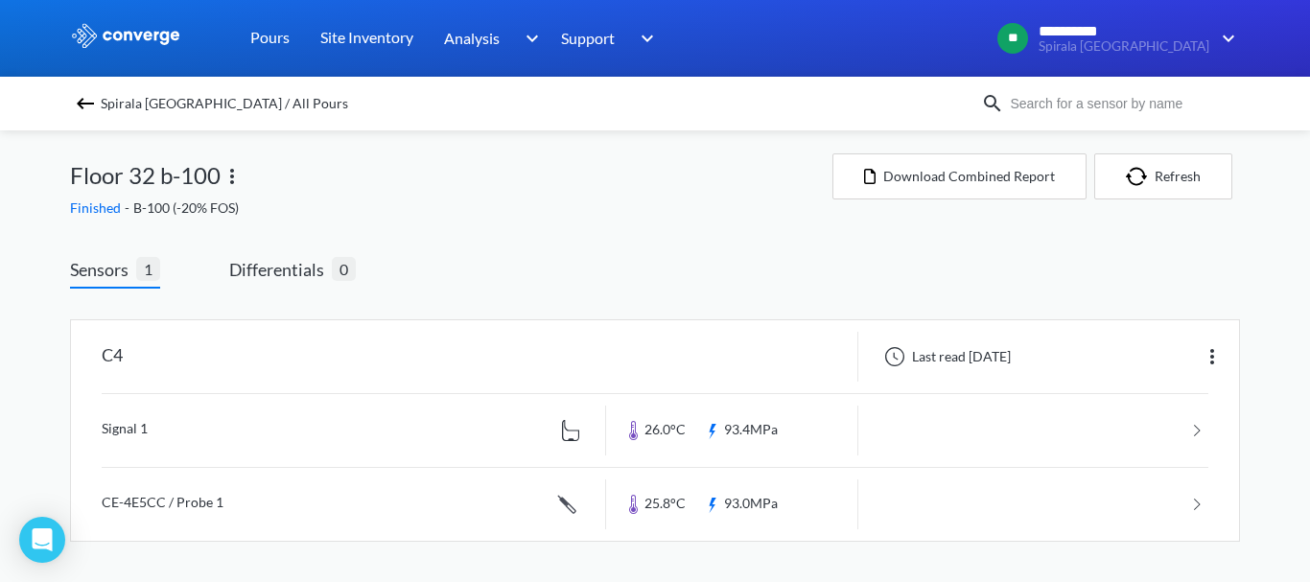
click at [80, 105] on img at bounding box center [85, 103] width 23 height 23
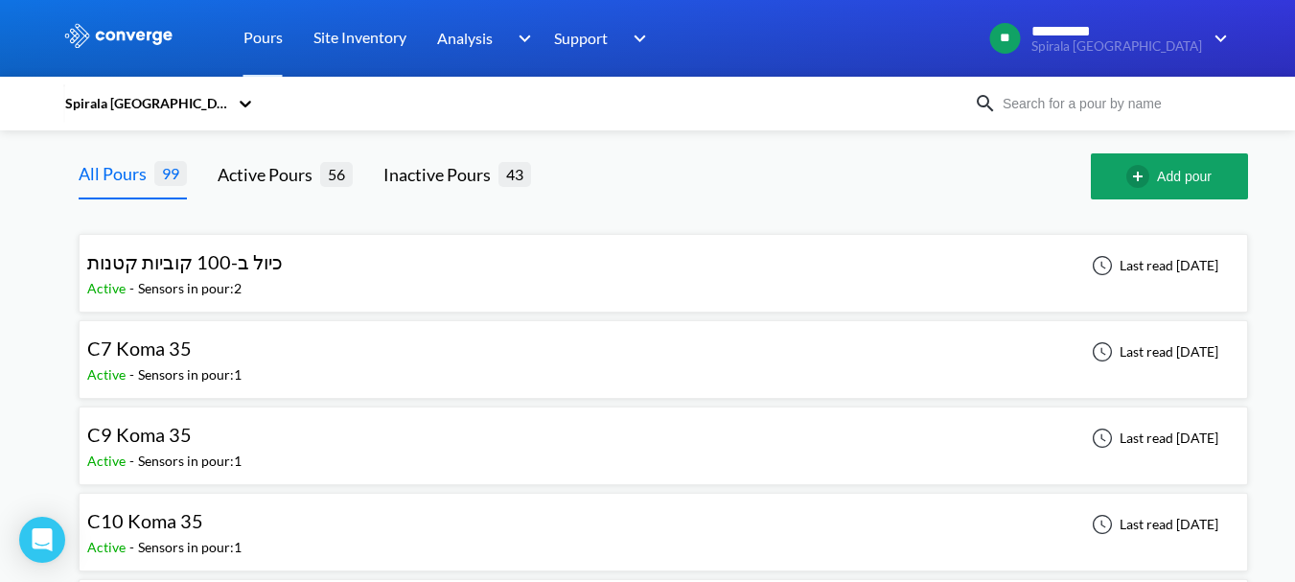
click at [251, 101] on icon at bounding box center [245, 103] width 19 height 19
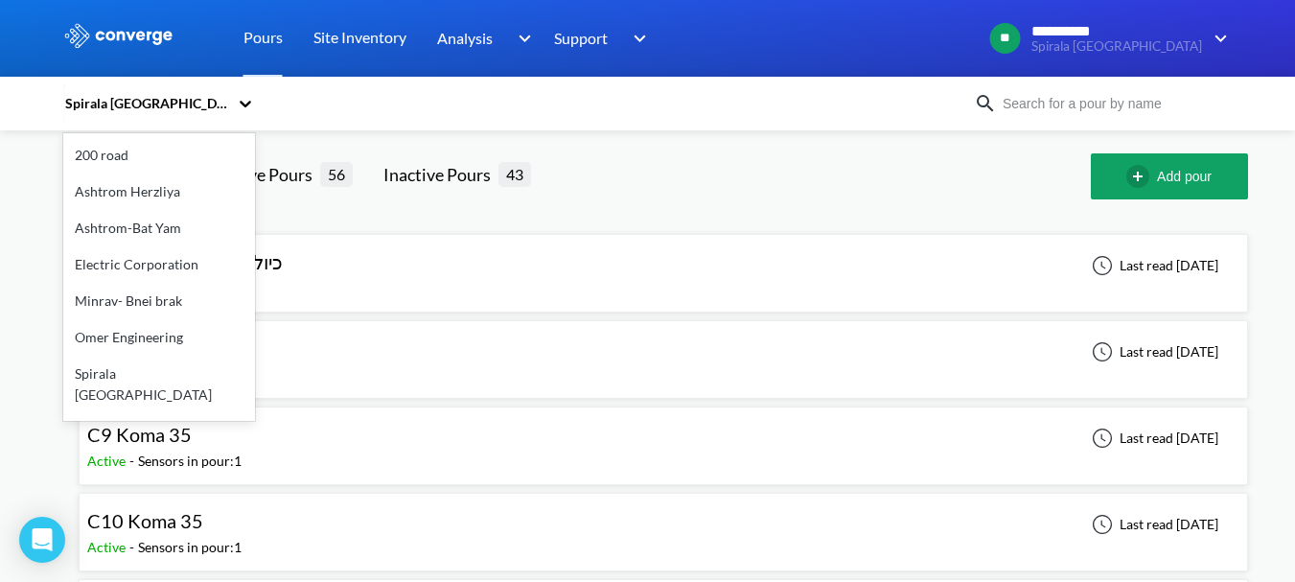
click at [255, 106] on icon at bounding box center [245, 103] width 19 height 19
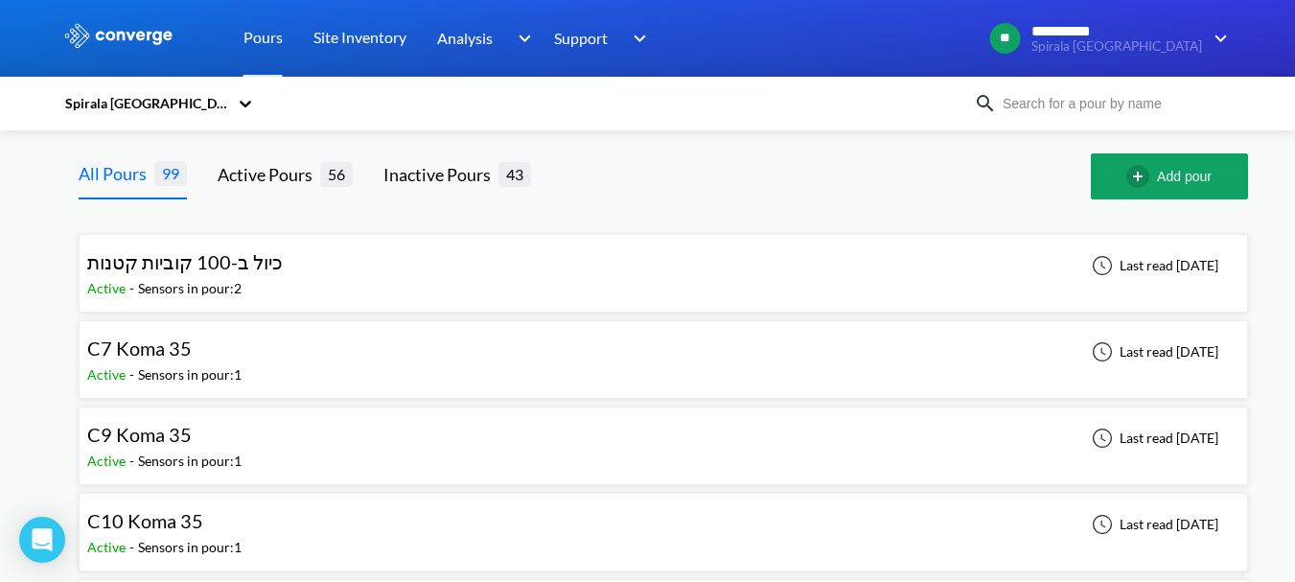
click at [251, 102] on icon at bounding box center [245, 103] width 19 height 19
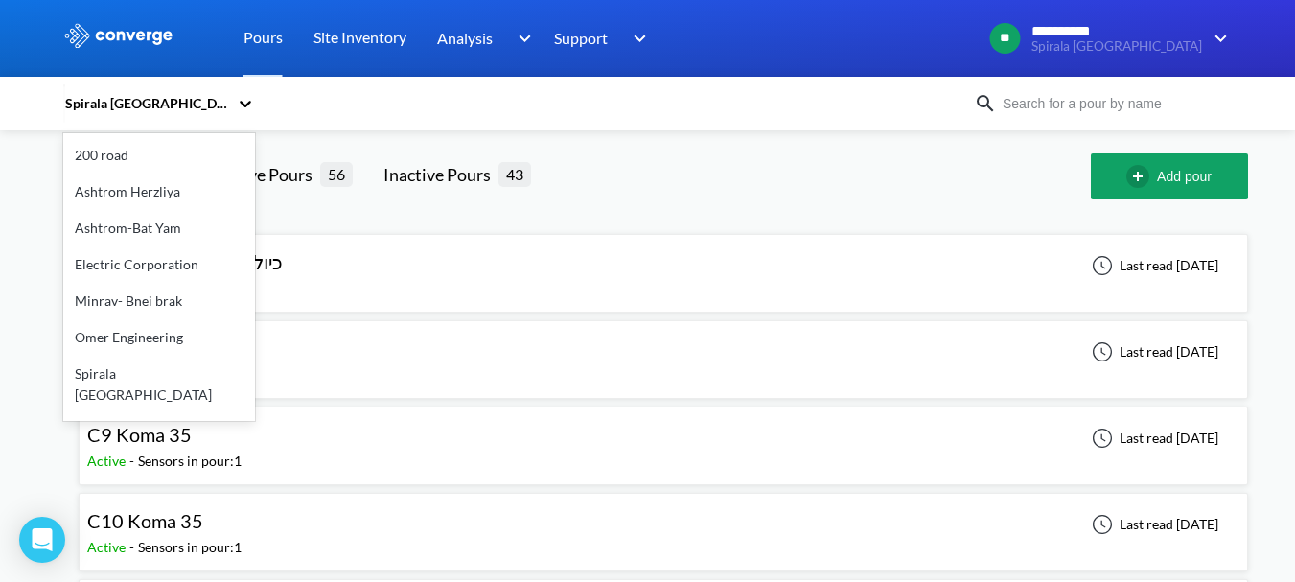
click at [245, 97] on icon at bounding box center [245, 103] width 19 height 19
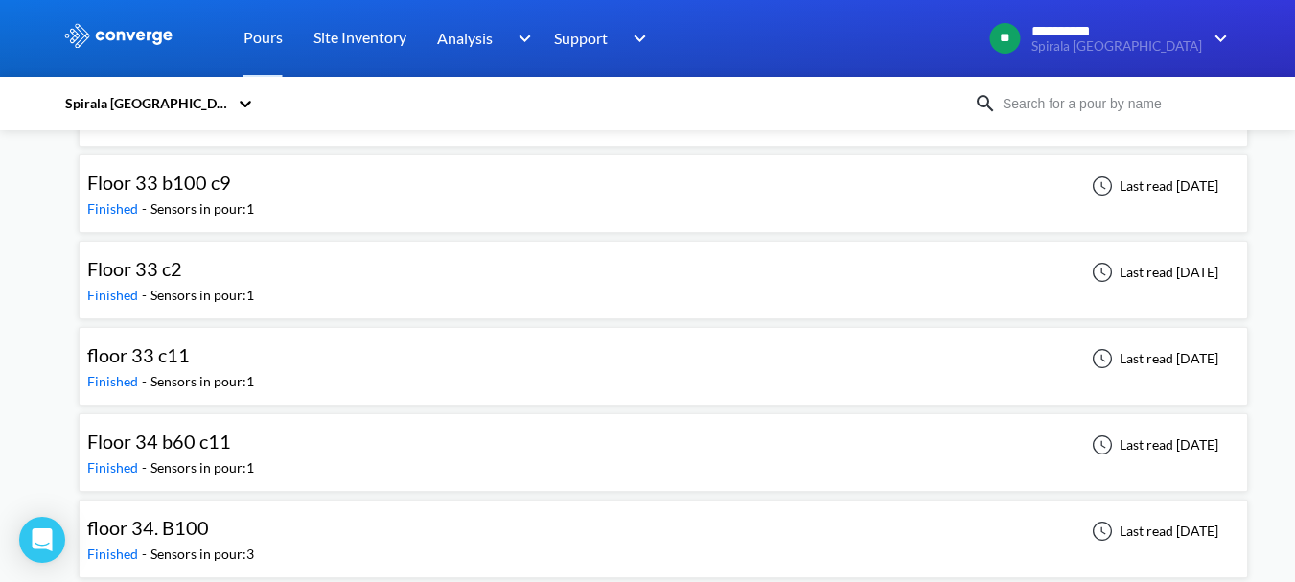
scroll to position [6041, 0]
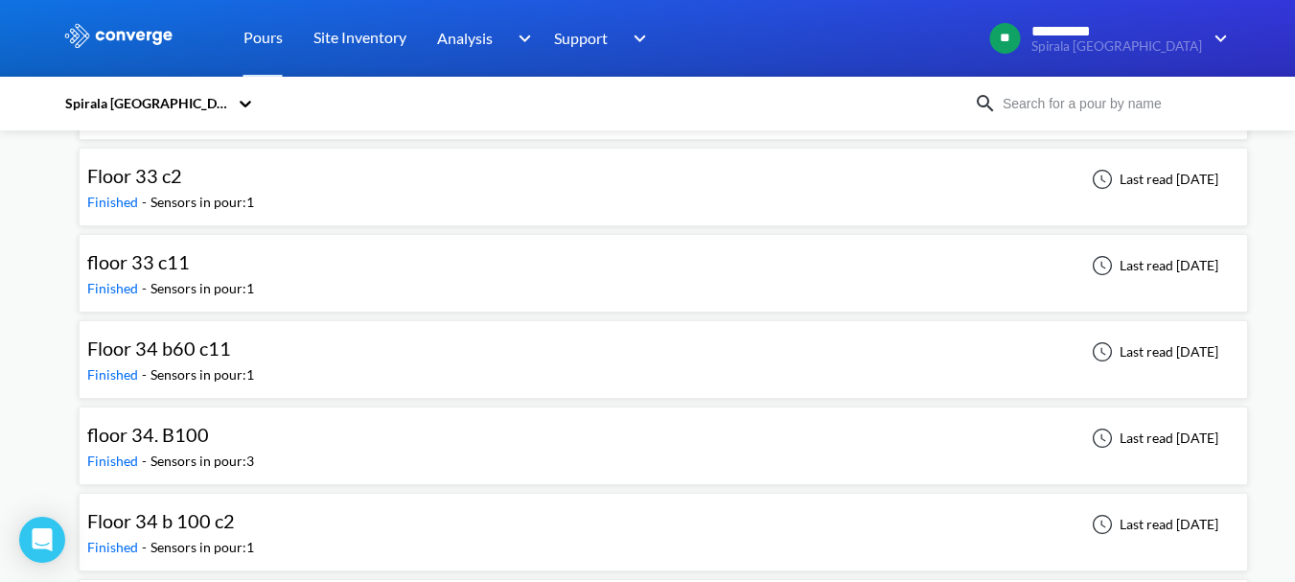
click at [310, 264] on div "floor 33 c11 Finished - Sensors in pour: 1 Last read [DATE]" at bounding box center [663, 273] width 1153 height 61
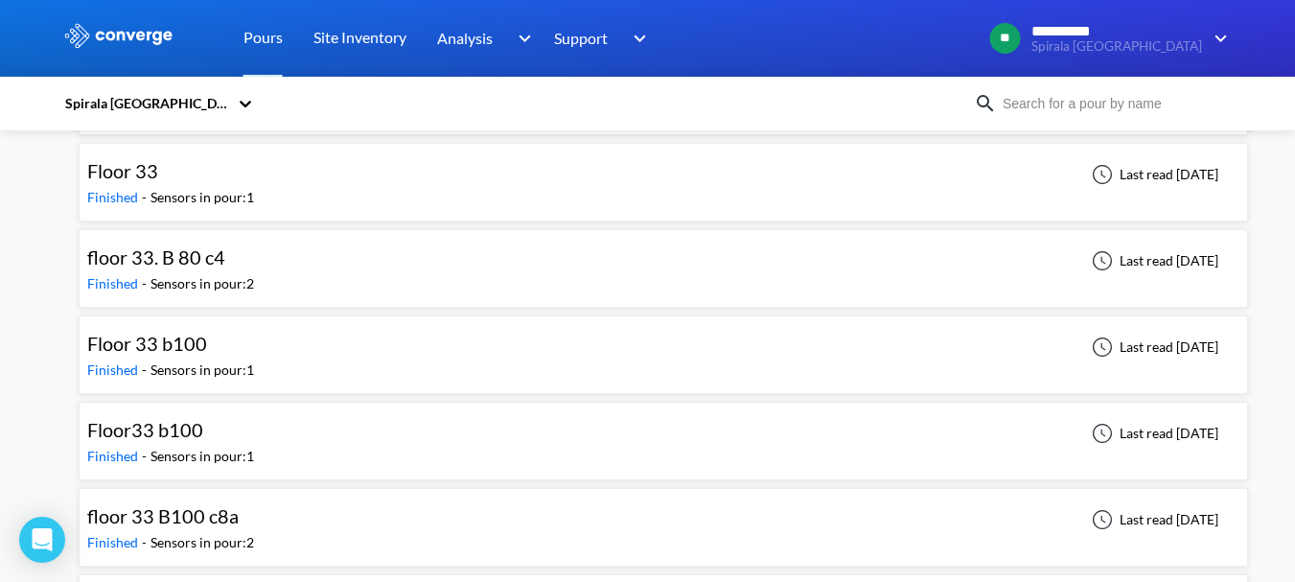
scroll to position [5562, 0]
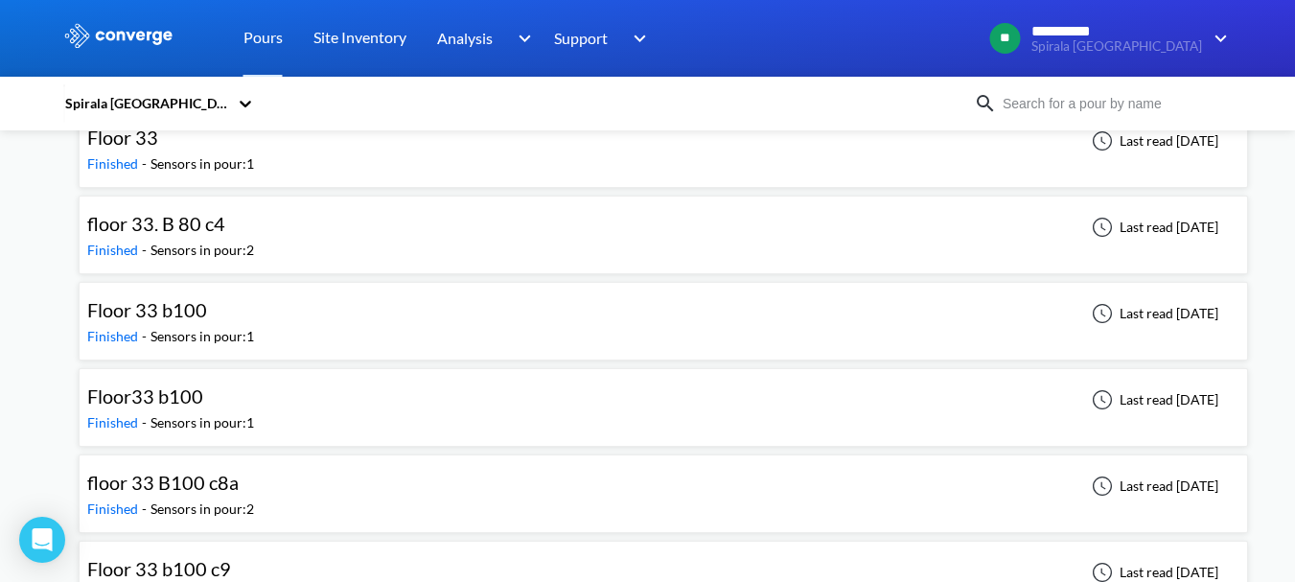
click at [245, 403] on div "Floor33 b100" at bounding box center [170, 397] width 167 height 30
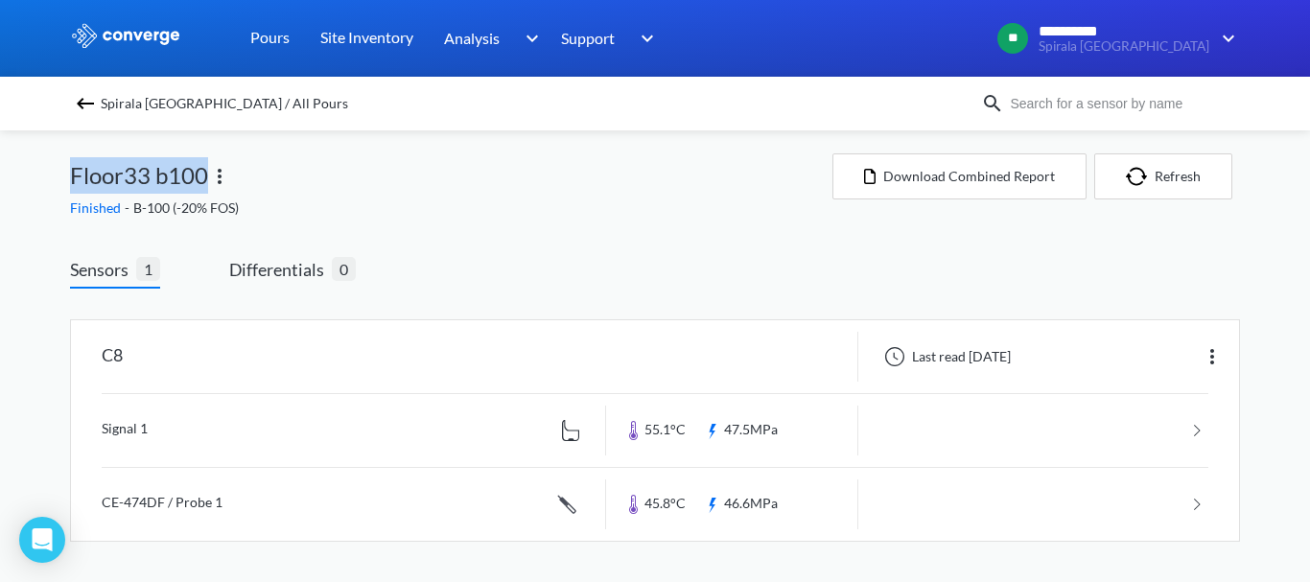
drag, startPoint x: 71, startPoint y: 175, endPoint x: 204, endPoint y: 167, distance: 133.5
click at [204, 167] on span "Floor33 b100" at bounding box center [139, 175] width 138 height 36
click at [324, 225] on div "Spirala [GEOGRAPHIC_DATA] / All Pours Floor33 b100 Finished - B-100 (-20% FOS) …" at bounding box center [655, 355] width 1170 height 450
drag, startPoint x: 128, startPoint y: 355, endPoint x: 106, endPoint y: 356, distance: 21.1
click at [106, 356] on div "C8" at bounding box center [338, 357] width 535 height 50
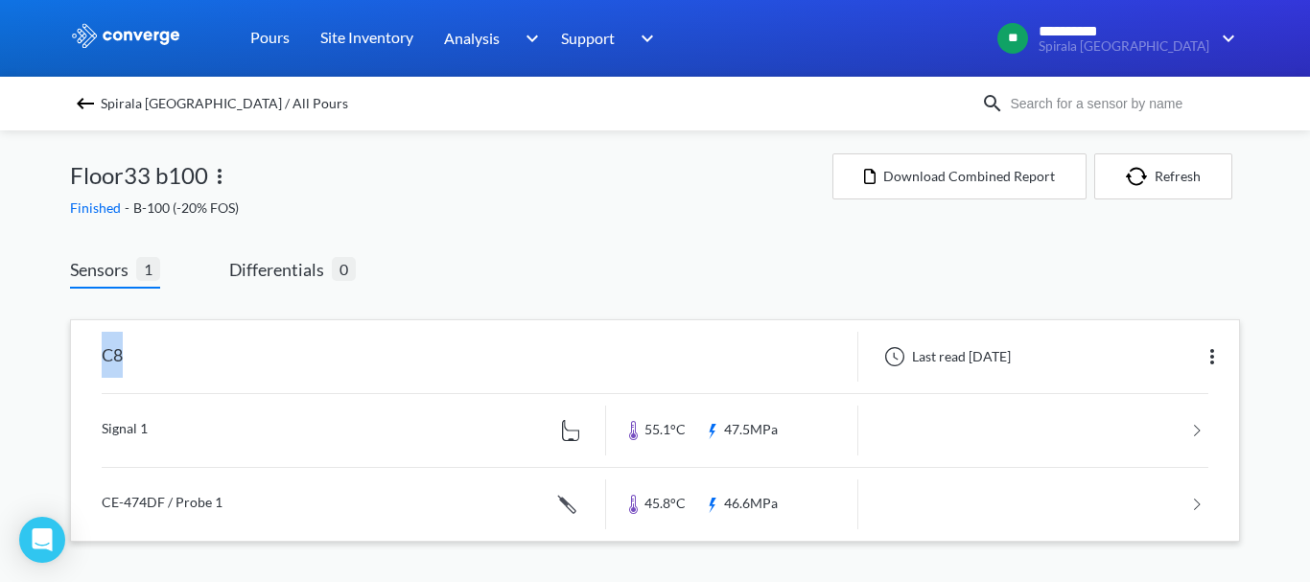
click at [106, 357] on div "C8" at bounding box center [112, 357] width 21 height 50
drag, startPoint x: 76, startPoint y: 176, endPoint x: 210, endPoint y: 166, distance: 134.7
click at [210, 166] on div "Floor33 b100" at bounding box center [451, 175] width 762 height 44
click at [288, 168] on div "Floor33 b100" at bounding box center [451, 175] width 762 height 44
click at [221, 179] on img at bounding box center [219, 176] width 23 height 23
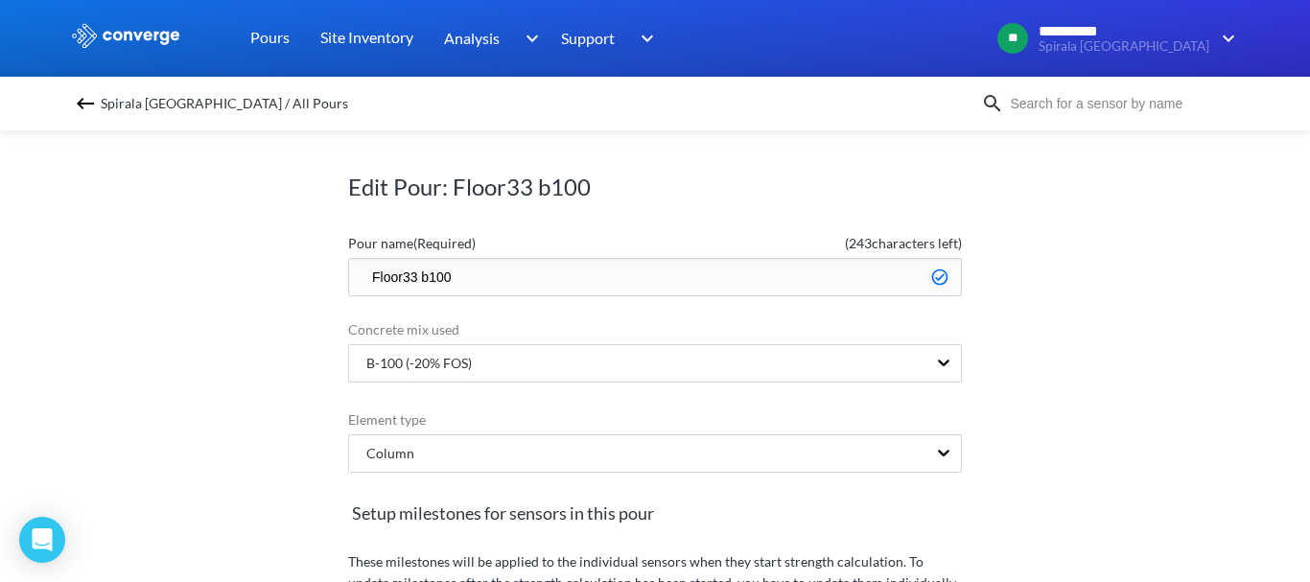
click at [78, 100] on img at bounding box center [85, 103] width 23 height 23
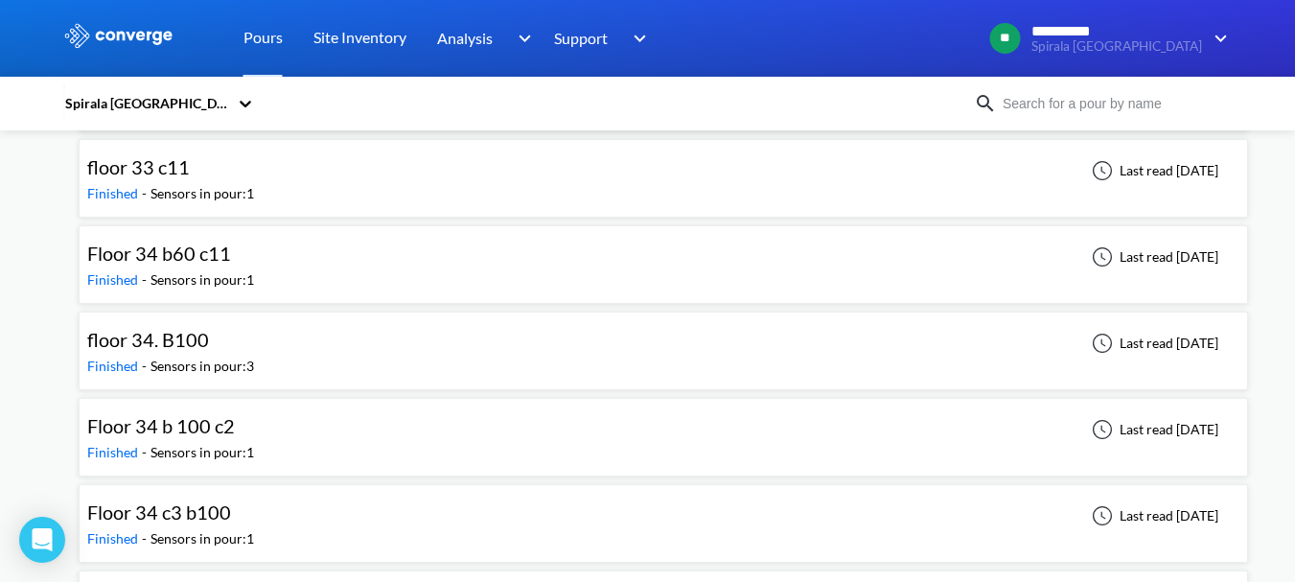
scroll to position [6329, 0]
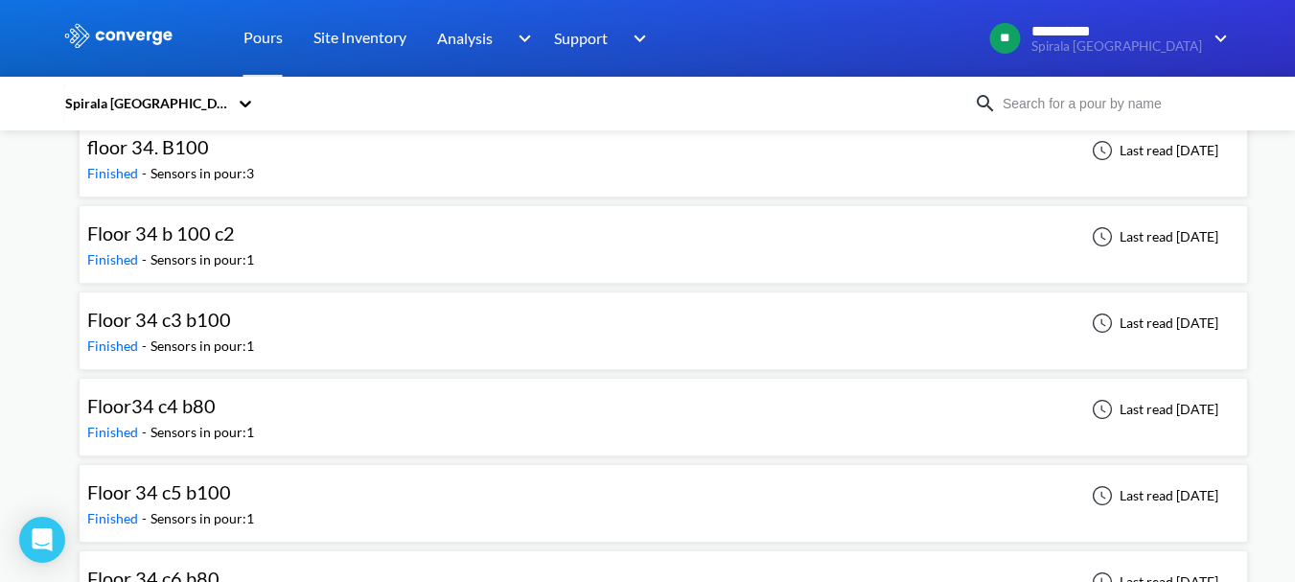
click at [259, 302] on div "Floor 34 c3 b100 Finished - Sensors in pour: 1 Last read [DATE]" at bounding box center [663, 330] width 1153 height 61
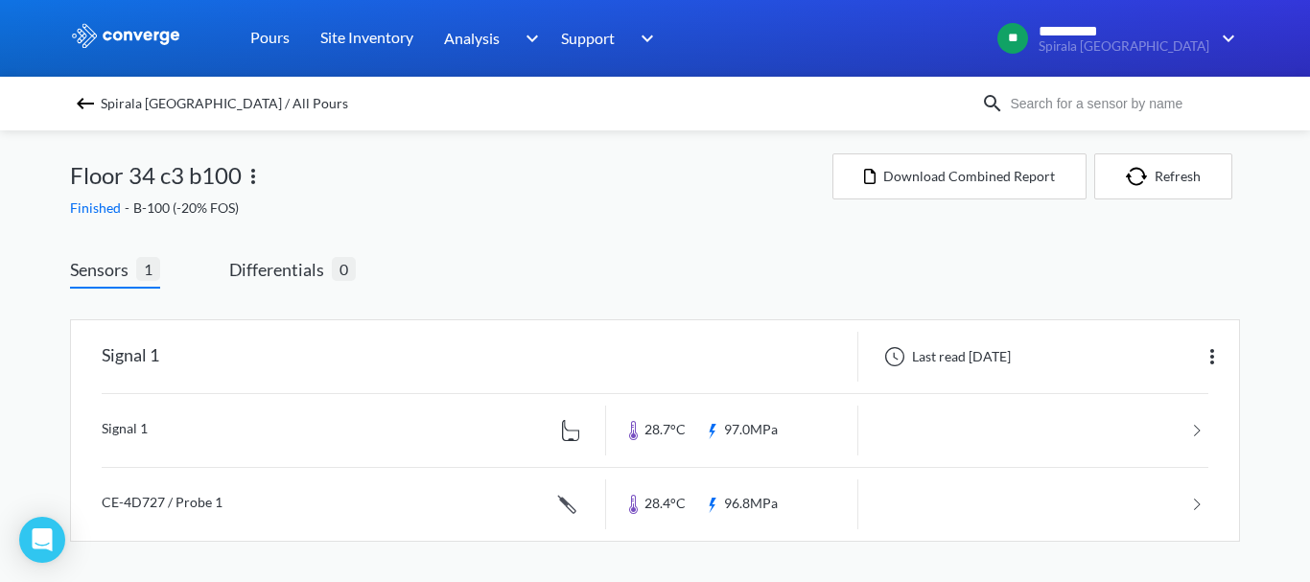
click at [252, 170] on img at bounding box center [253, 176] width 23 height 23
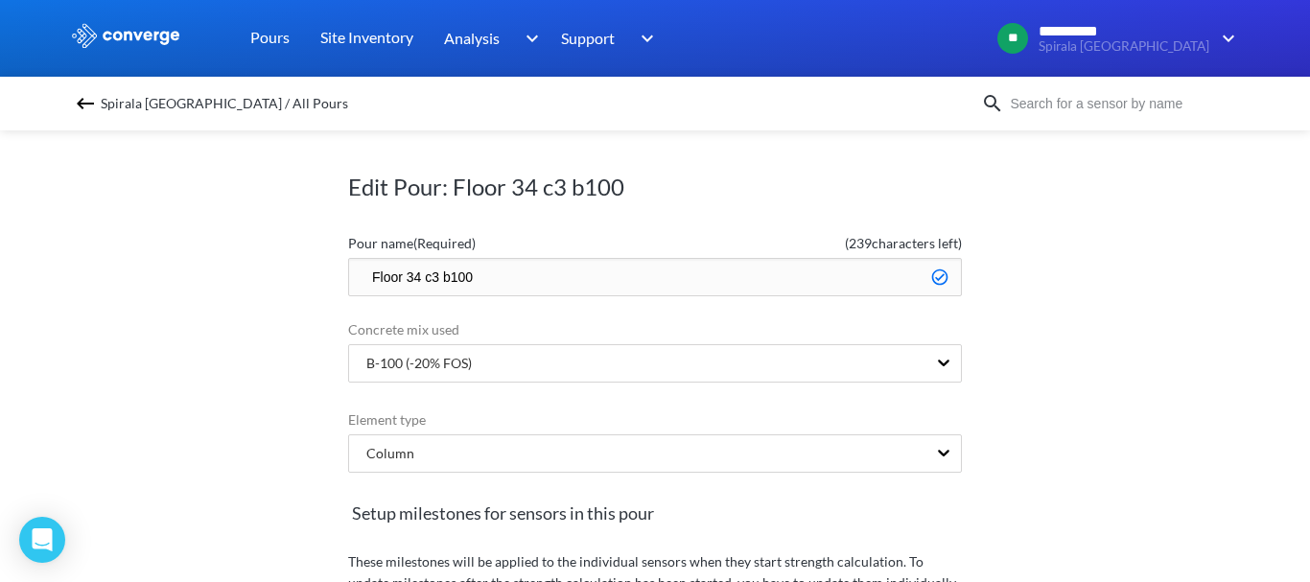
click at [522, 274] on input "Floor 34 c3 b100" at bounding box center [655, 277] width 614 height 38
click at [1033, 258] on div "Edit Pour: Floor 34 c3 b100 Pour name (Required) ( 239 characters left) Floor 3…" at bounding box center [655, 349] width 1310 height 466
click at [945, 359] on icon at bounding box center [943, 362] width 19 height 19
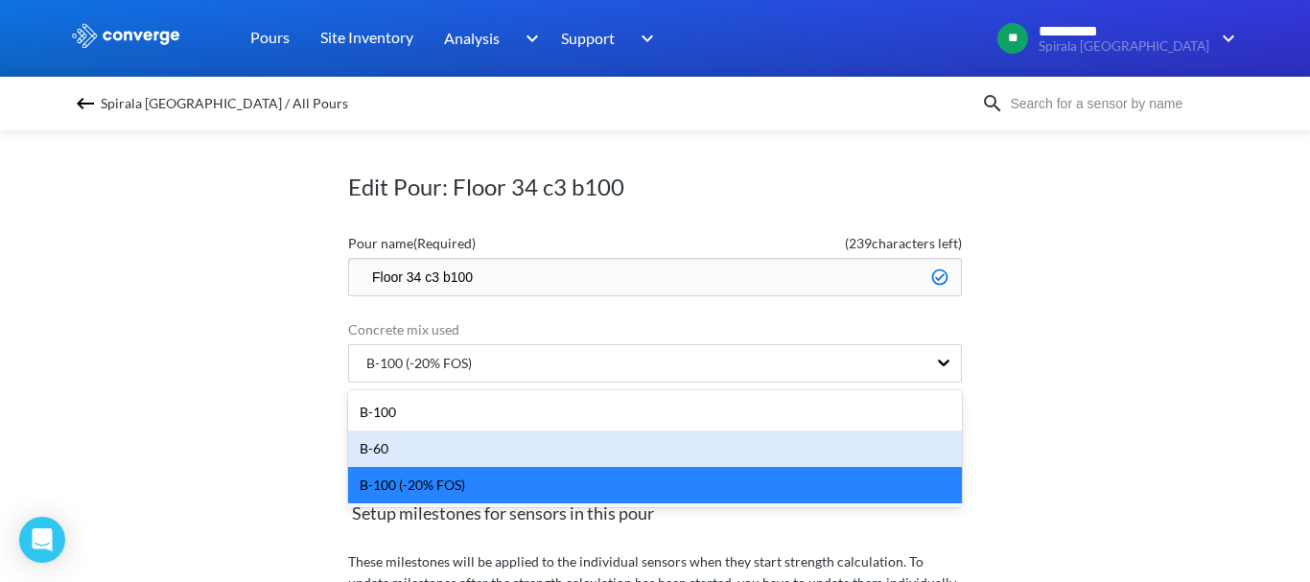
click at [1088, 419] on div "Edit Pour: Floor 34 c3 b100 Pour name (Required) ( 239 characters left) Floor 3…" at bounding box center [655, 349] width 1310 height 466
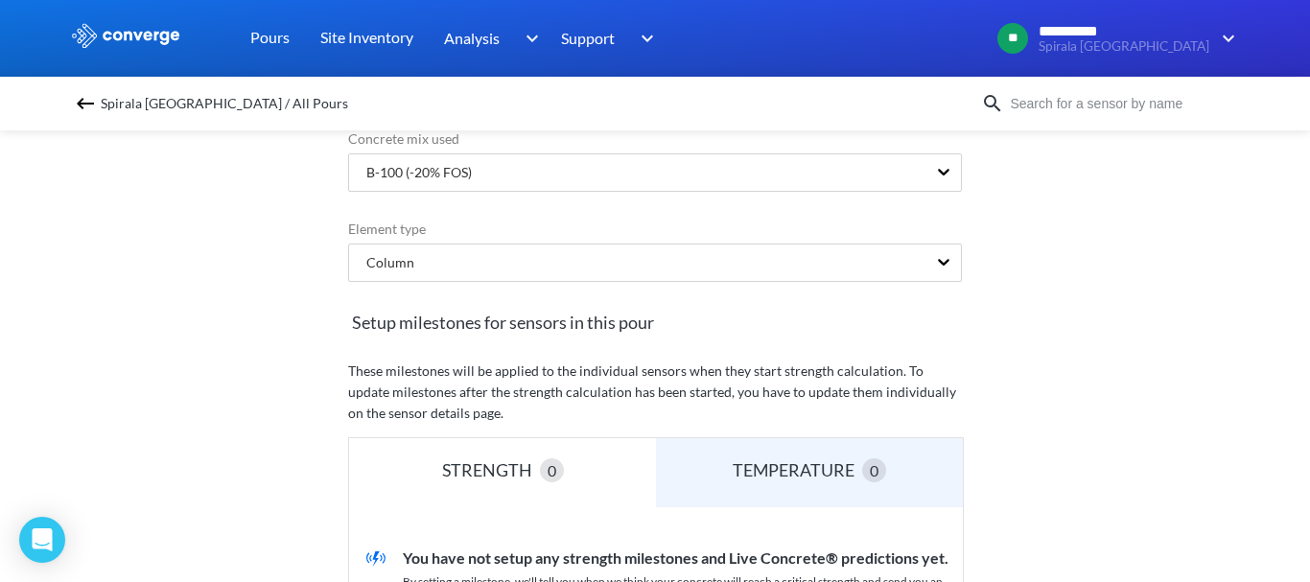
scroll to position [192, 0]
click at [951, 265] on div at bounding box center [943, 262] width 35 height 36
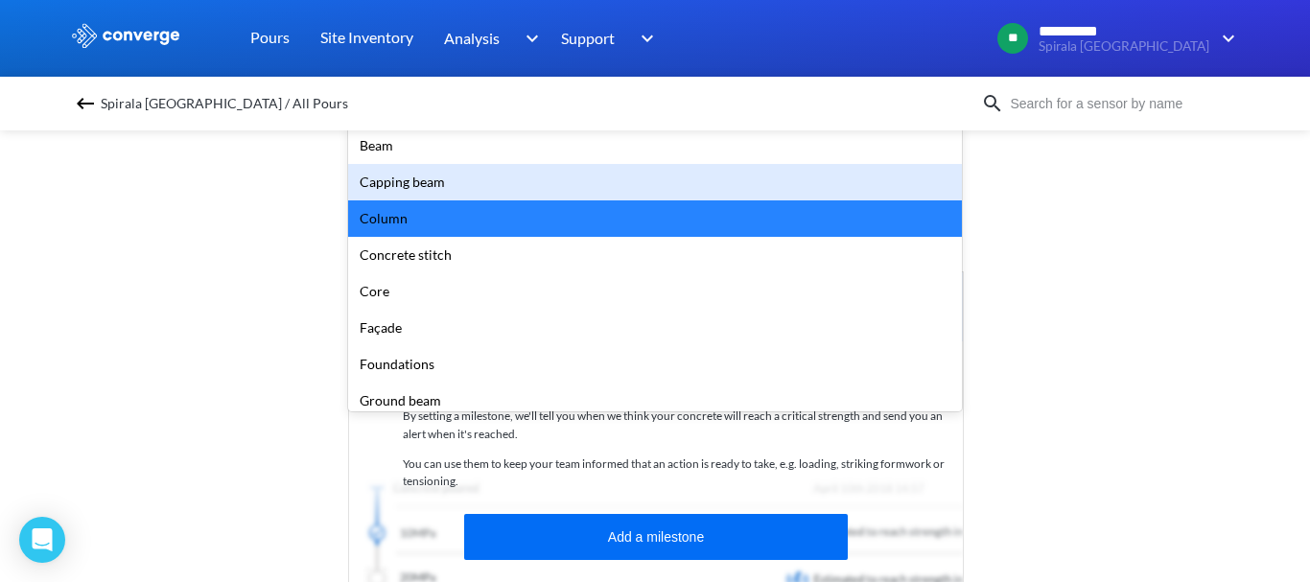
scroll to position [384, 0]
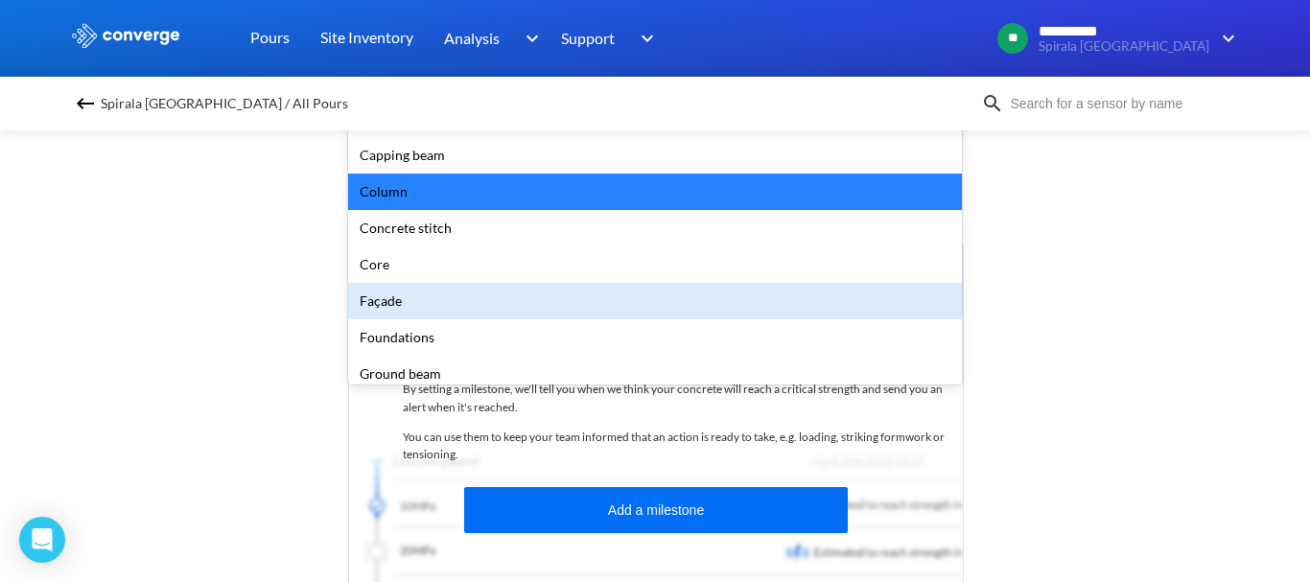
click at [1026, 270] on div "Edit Pour: Floor 34 c3 b100 Pour name (Required) ( 239 characters left) Floor 3…" at bounding box center [655, 349] width 1310 height 466
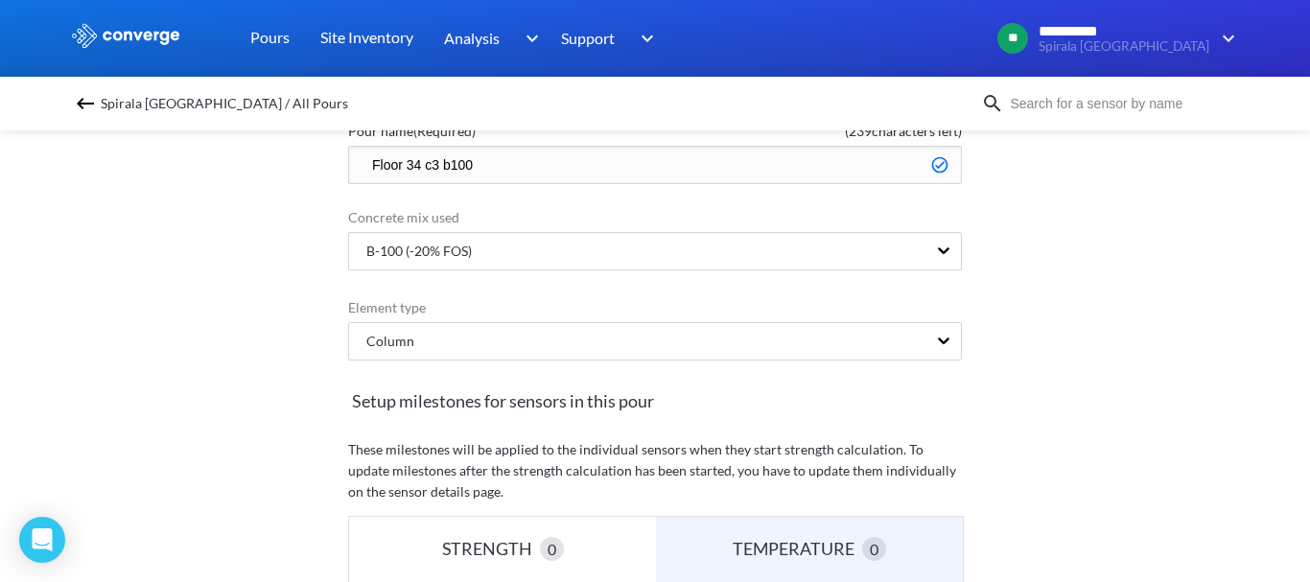
scroll to position [96, 0]
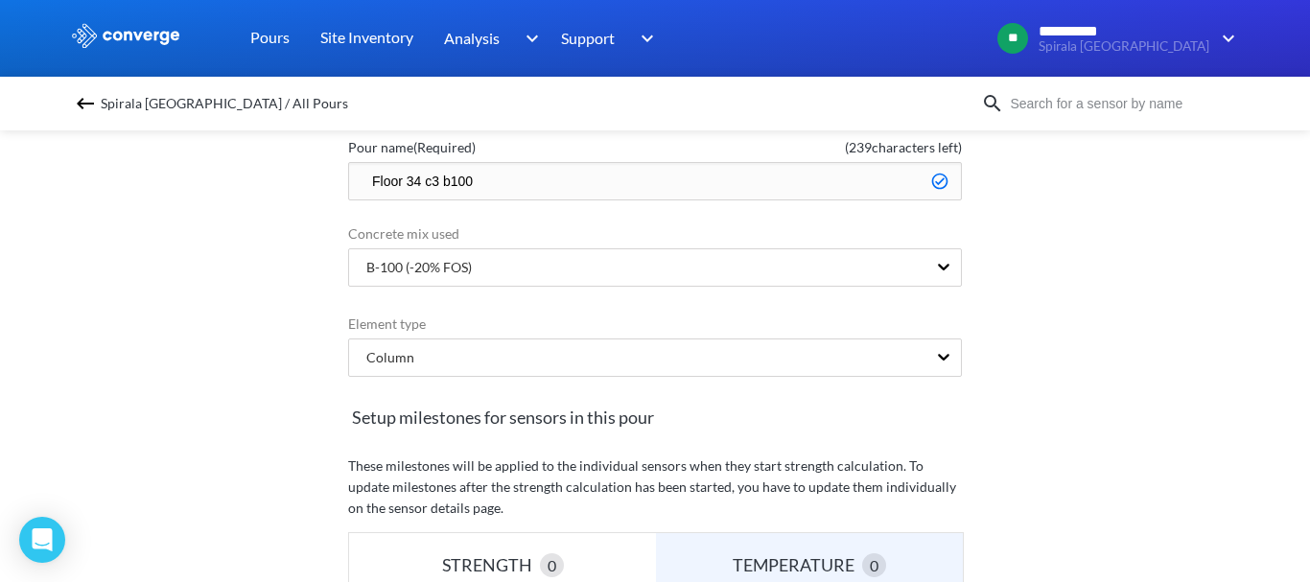
click at [959, 353] on div "Edit Pour: Floor 34 c3 b100 Pour name (Required) ( 239 characters left) Floor 3…" at bounding box center [655, 349] width 1310 height 466
click at [944, 351] on div "Column" at bounding box center [655, 357] width 614 height 38
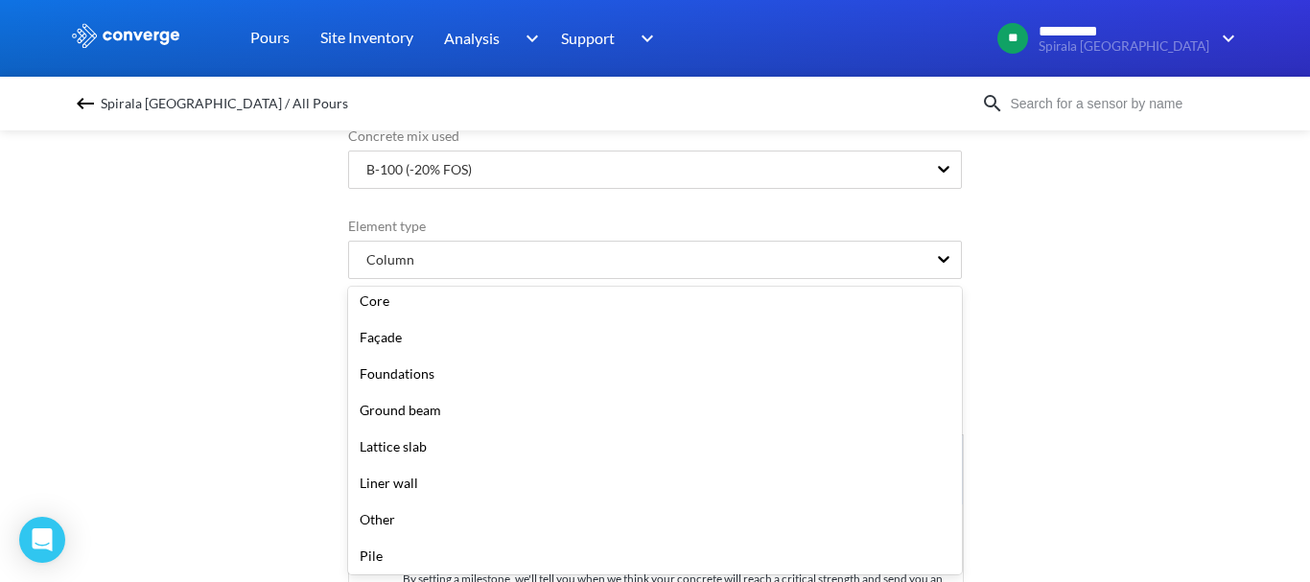
scroll to position [0, 0]
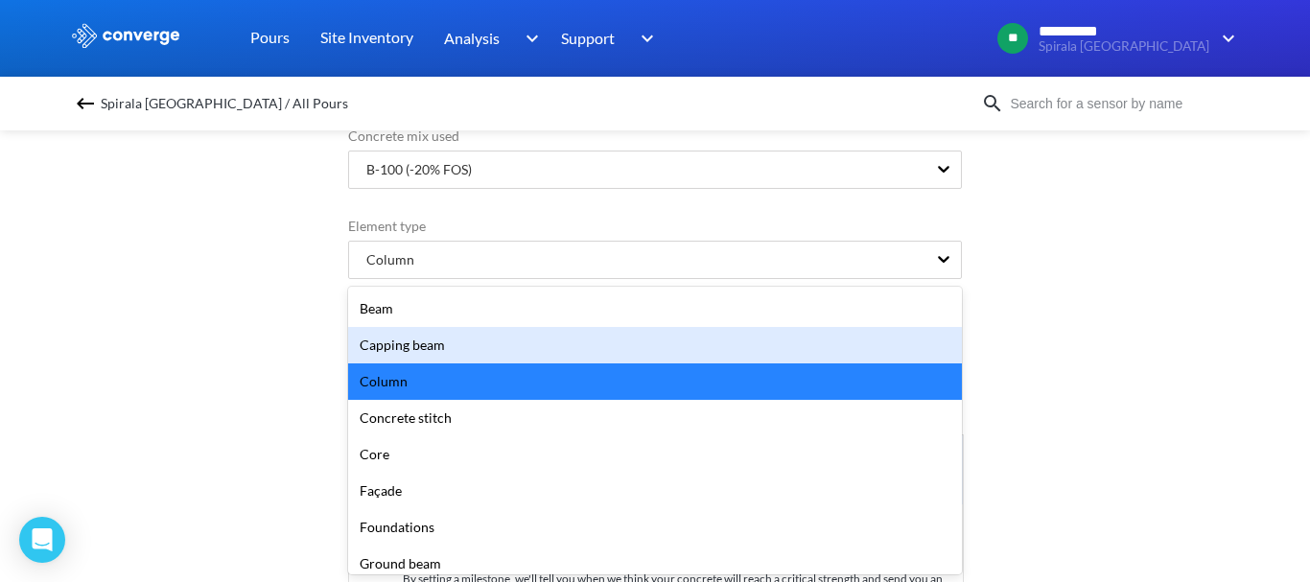
click at [1109, 331] on div "Edit Pour: Floor 34 c3 b100 Pour name (Required) ( 239 characters left) Floor 3…" at bounding box center [655, 349] width 1310 height 466
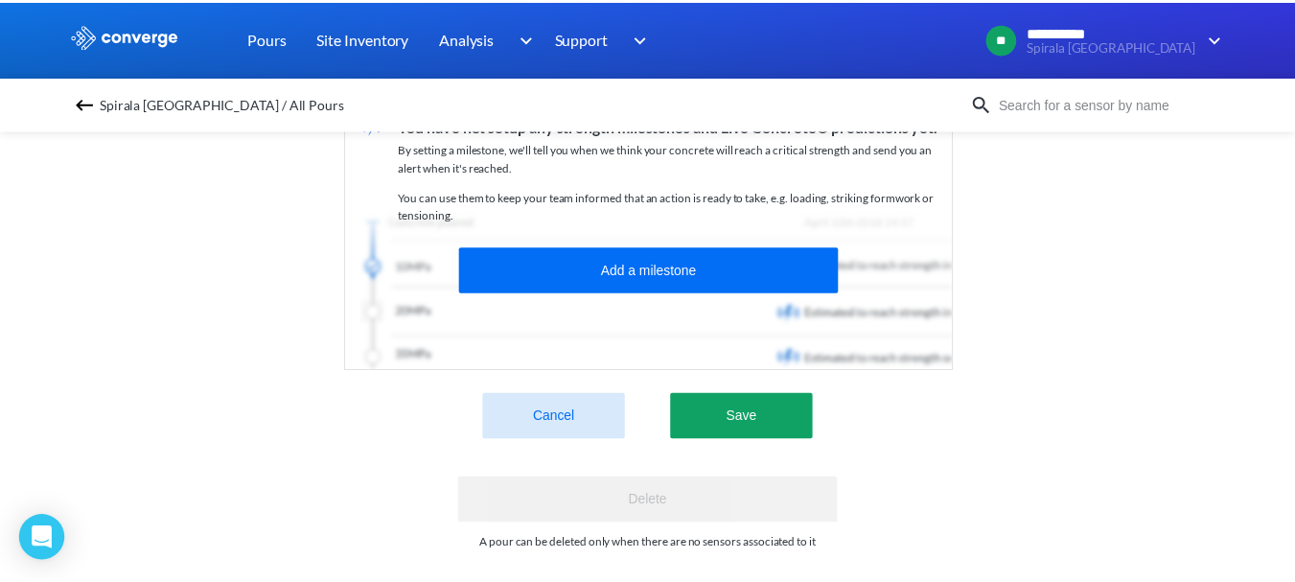
scroll to position [649, 0]
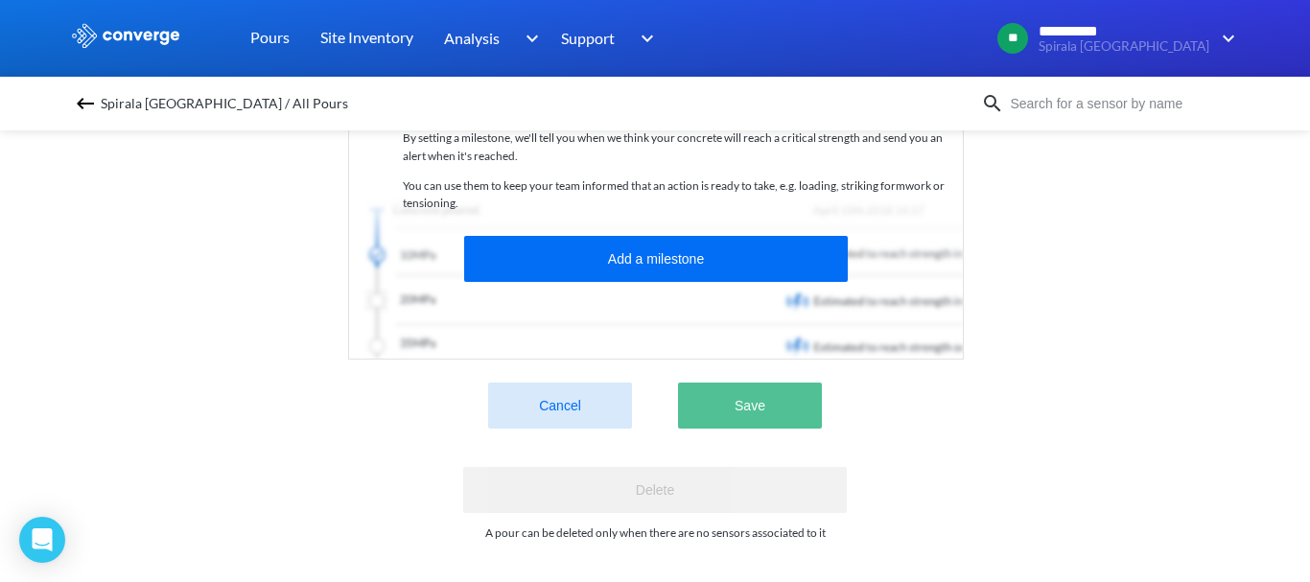
click at [759, 390] on button "Save" at bounding box center [750, 406] width 144 height 46
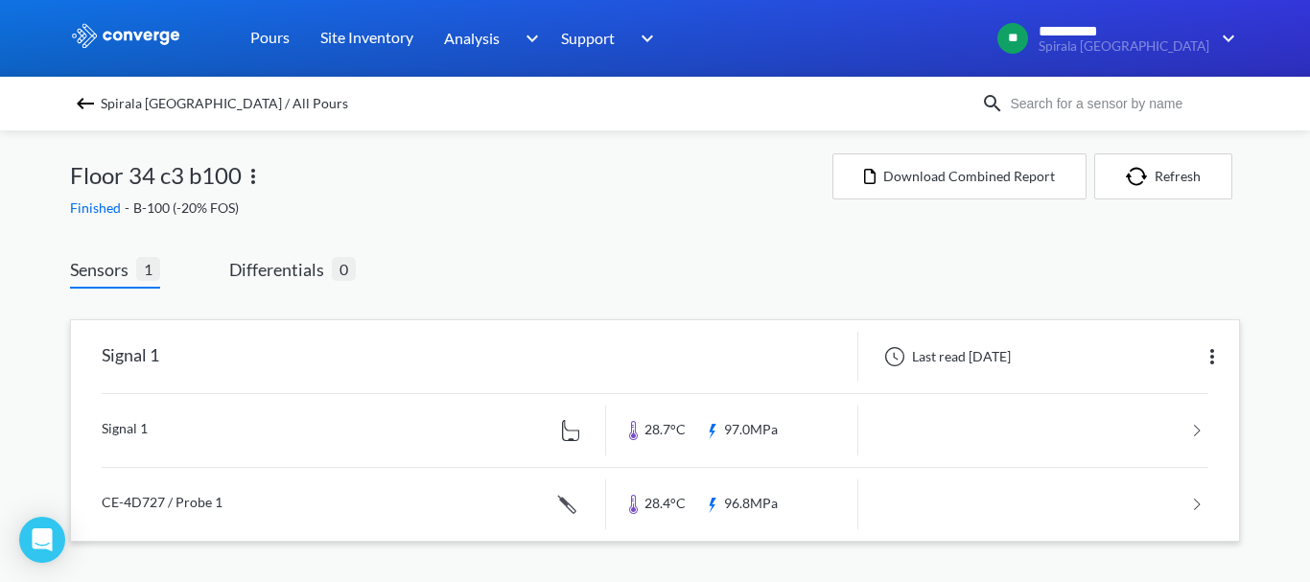
click at [777, 426] on link at bounding box center [655, 430] width 1107 height 73
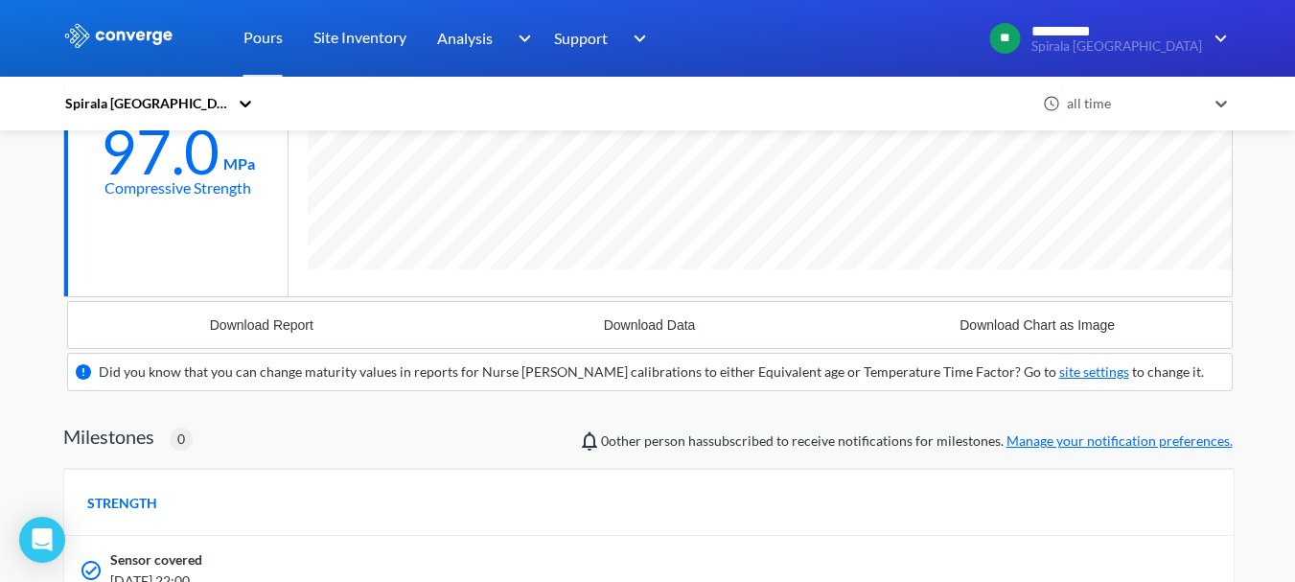
scroll to position [479, 0]
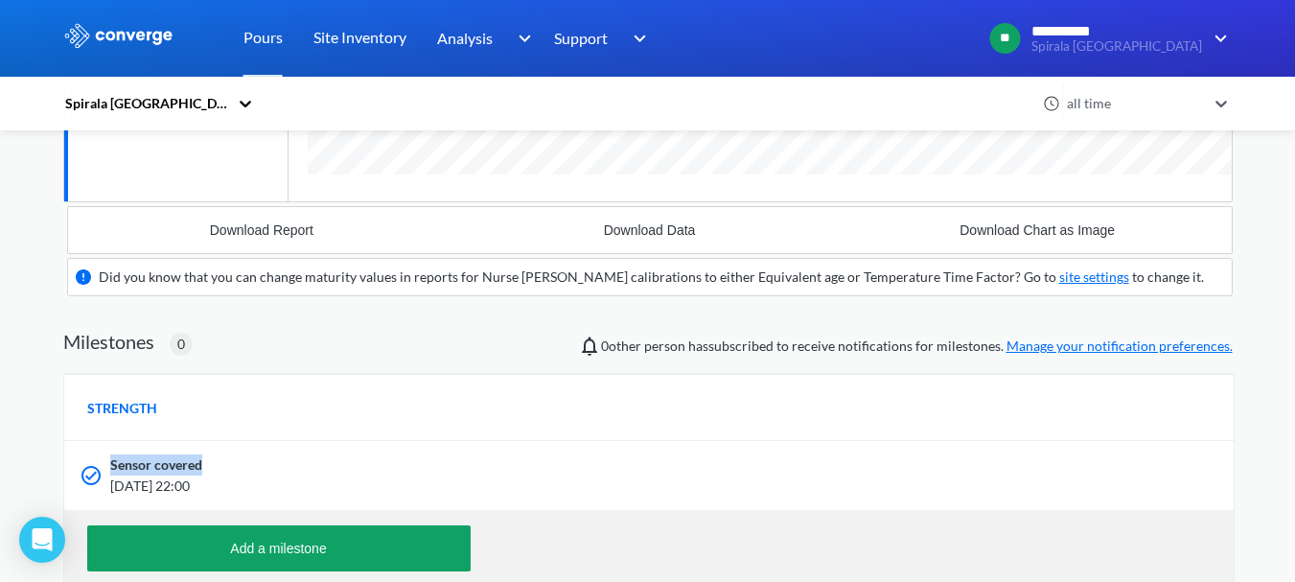
drag, startPoint x: 110, startPoint y: 465, endPoint x: 223, endPoint y: 454, distance: 113.7
click at [223, 454] on div "Sensor covered [DATE] 22:00" at bounding box center [649, 475] width 1170 height 69
click at [188, 471] on span "Sensor covered" at bounding box center [156, 465] width 92 height 21
drag, startPoint x: 111, startPoint y: 489, endPoint x: 264, endPoint y: 479, distance: 152.8
click at [264, 479] on span "[DATE] 22:00" at bounding box center [544, 486] width 869 height 21
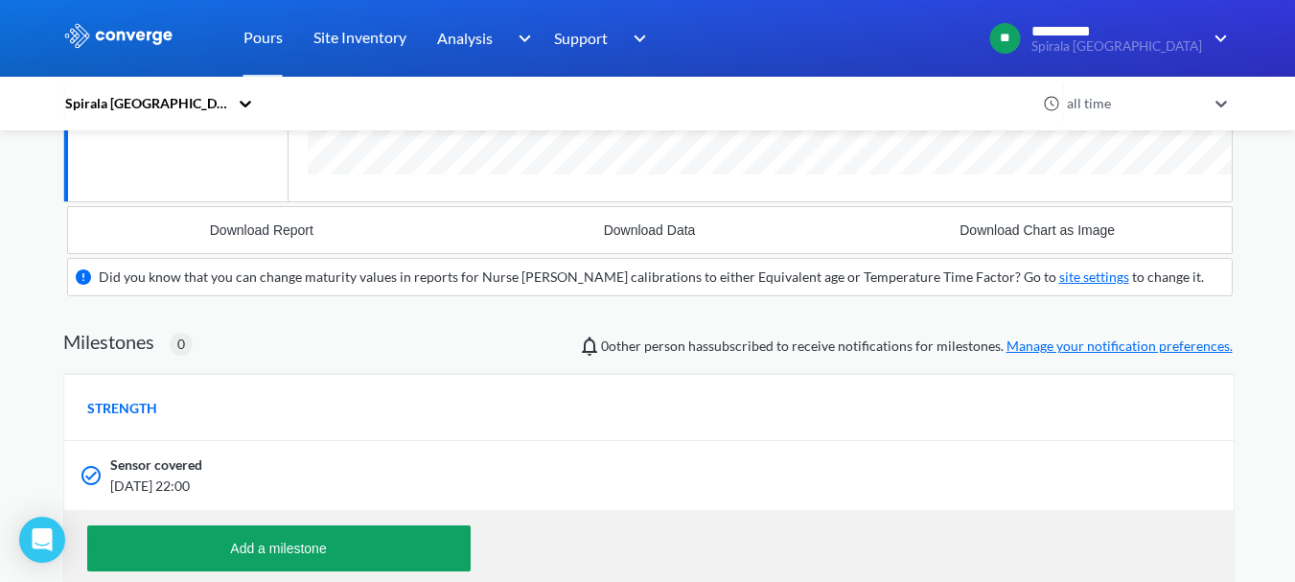
click at [264, 478] on span "[DATE] 22:00" at bounding box center [544, 486] width 869 height 21
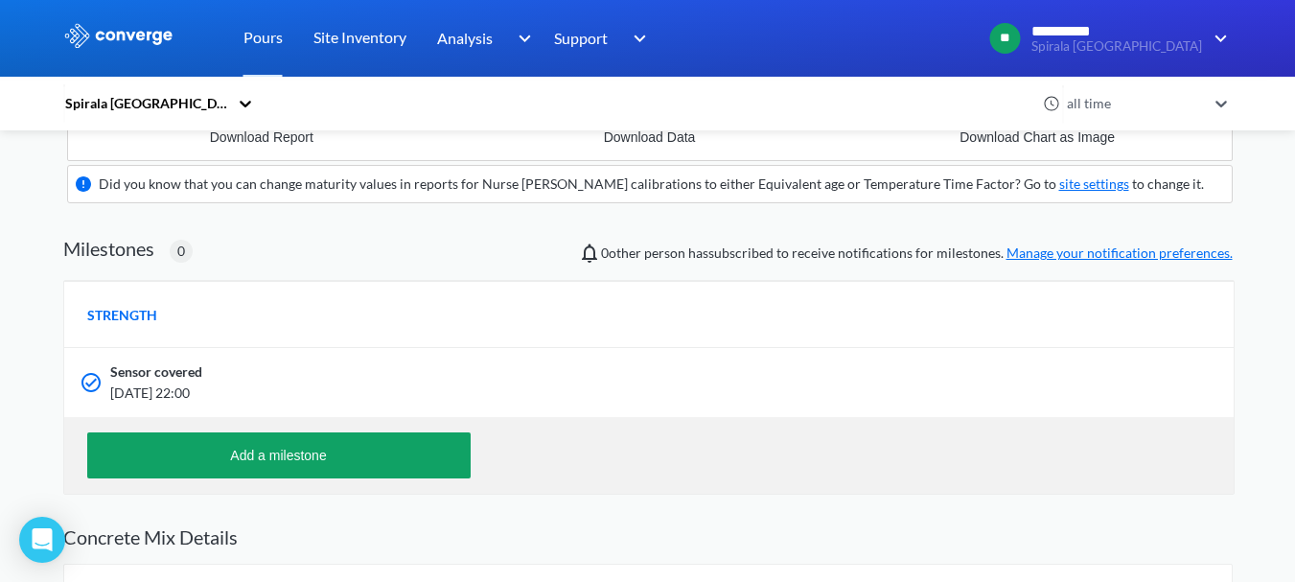
scroll to position [575, 0]
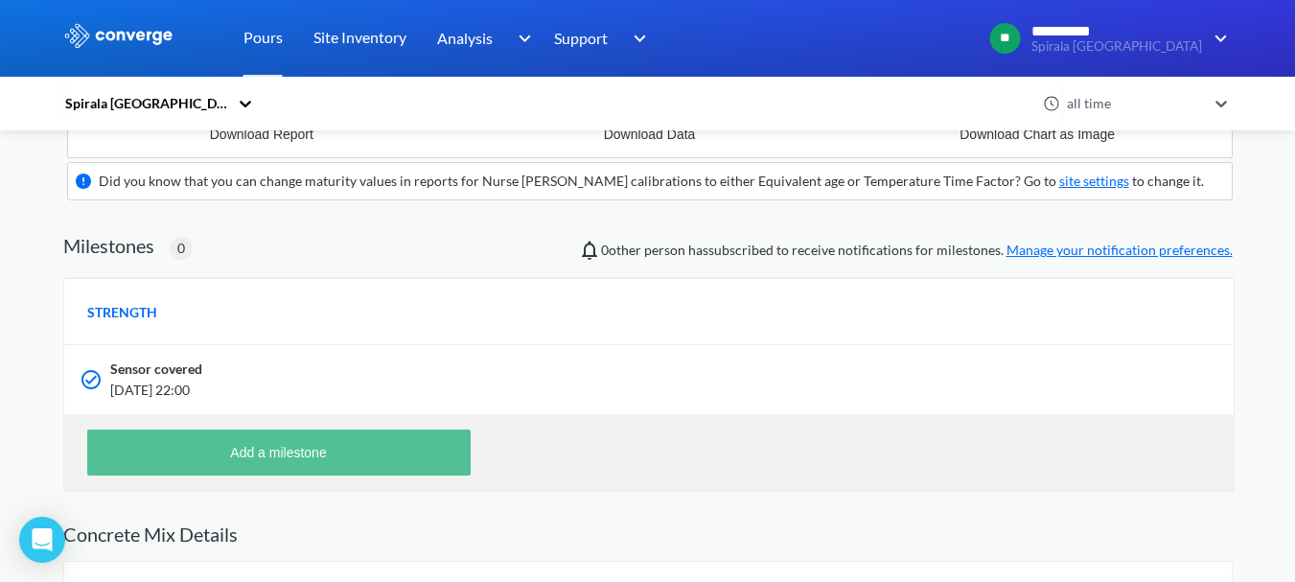
click at [194, 448] on button "Add a milestone" at bounding box center [279, 453] width 384 height 46
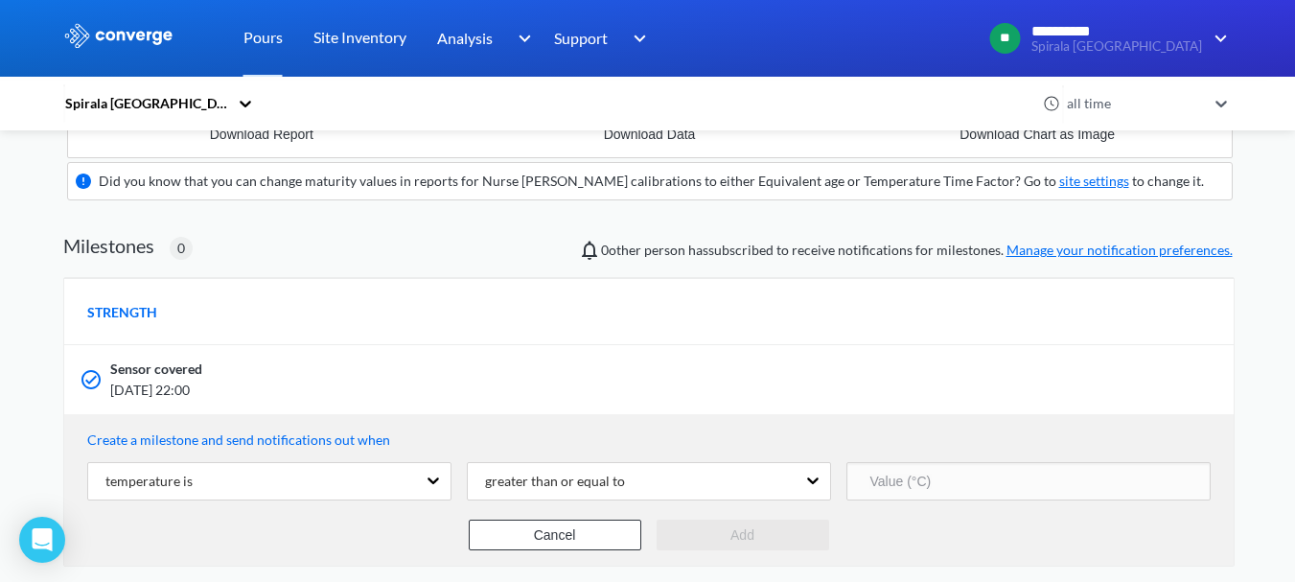
scroll to position [671, 0]
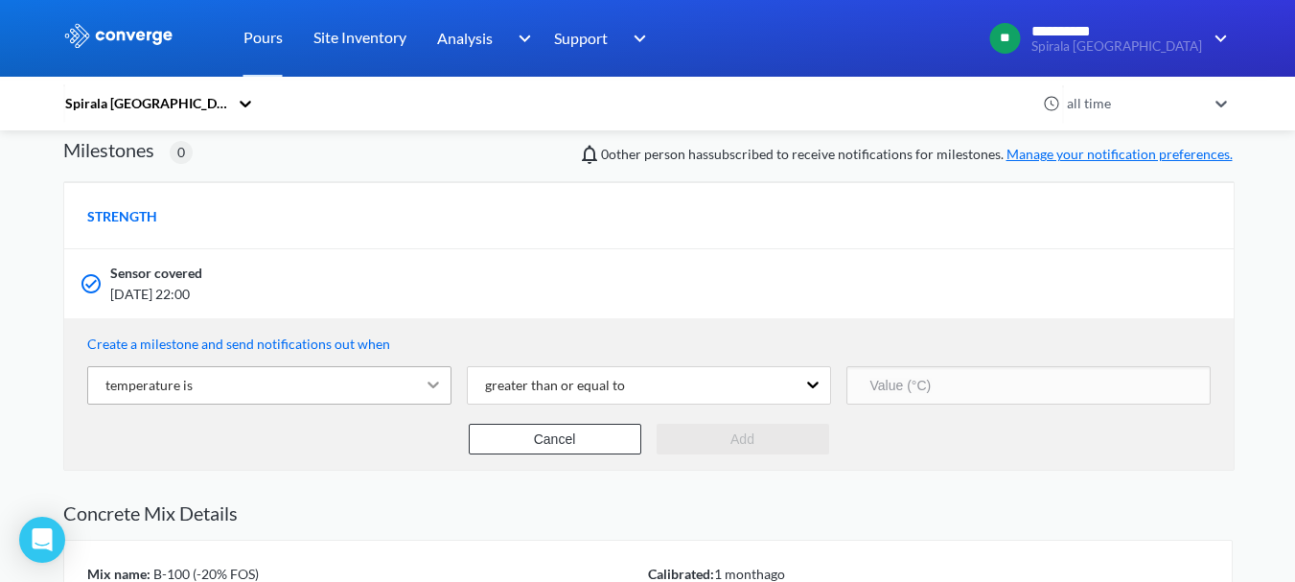
click at [434, 384] on icon at bounding box center [433, 384] width 19 height 19
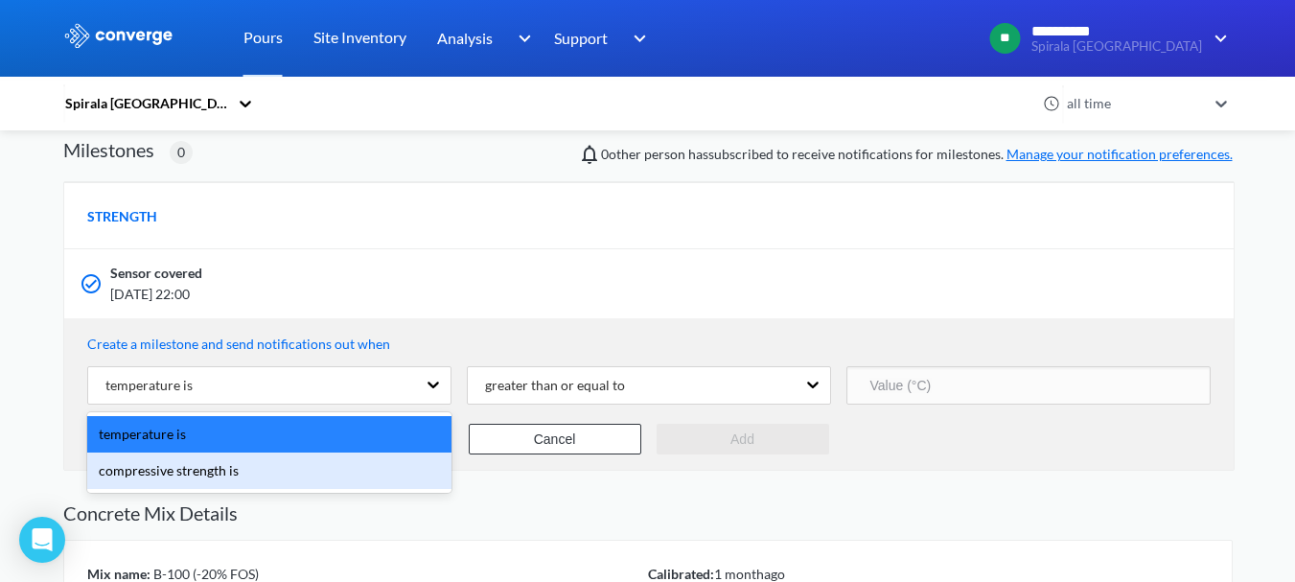
click at [277, 469] on div "compressive strength is" at bounding box center [269, 471] width 364 height 36
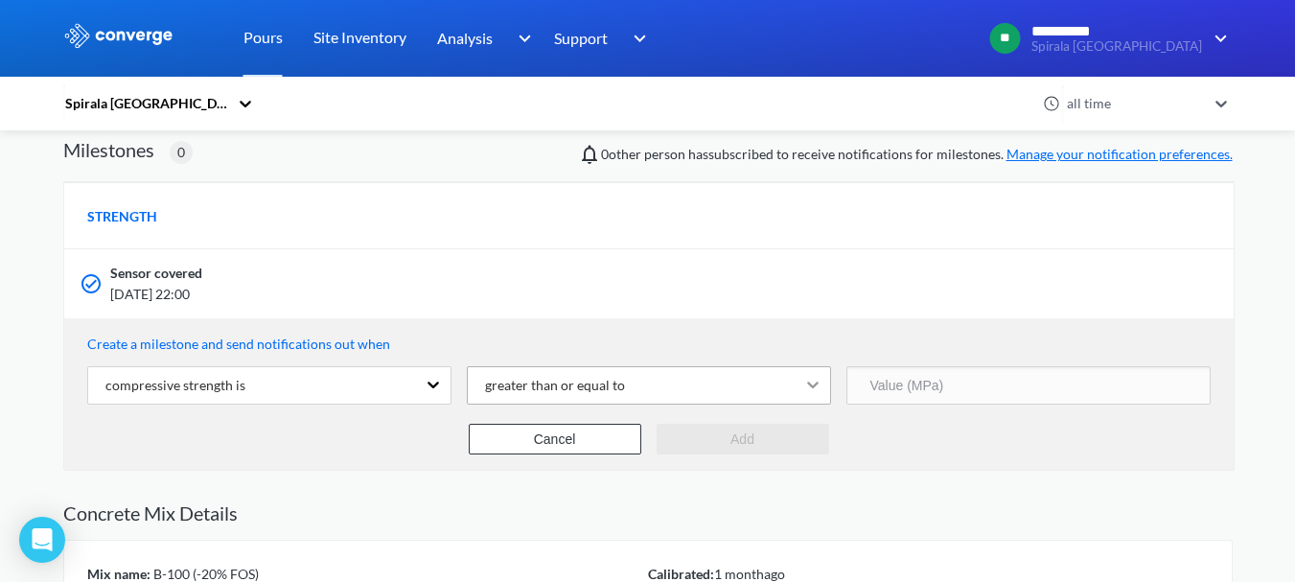
click at [820, 381] on icon at bounding box center [813, 384] width 19 height 19
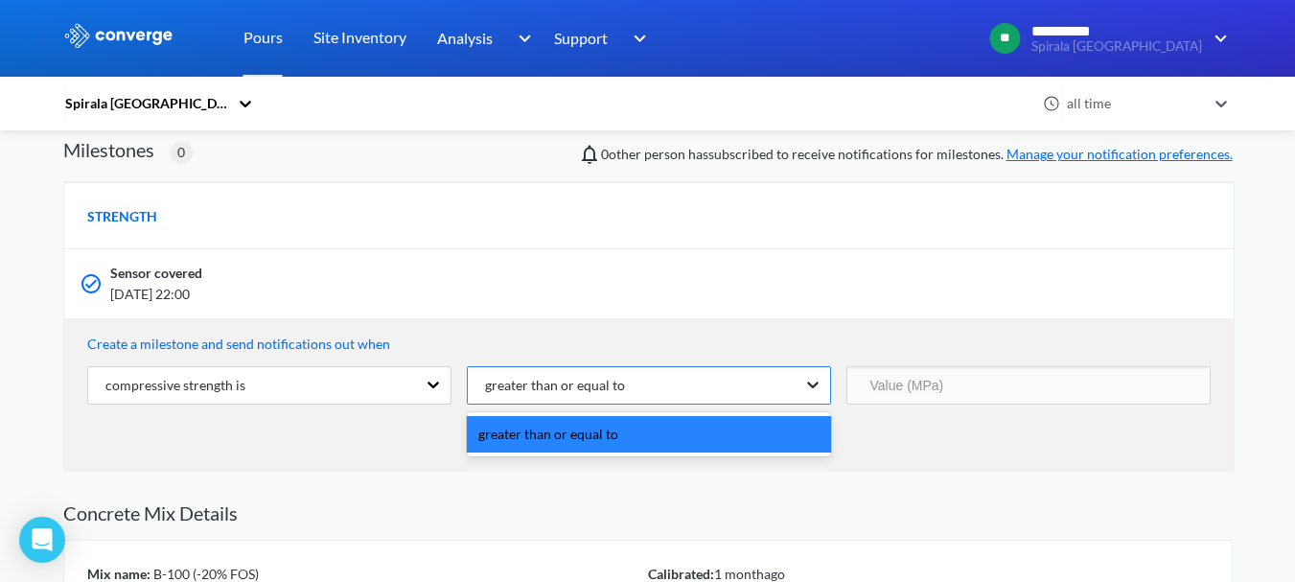
click at [820, 381] on icon at bounding box center [813, 384] width 19 height 19
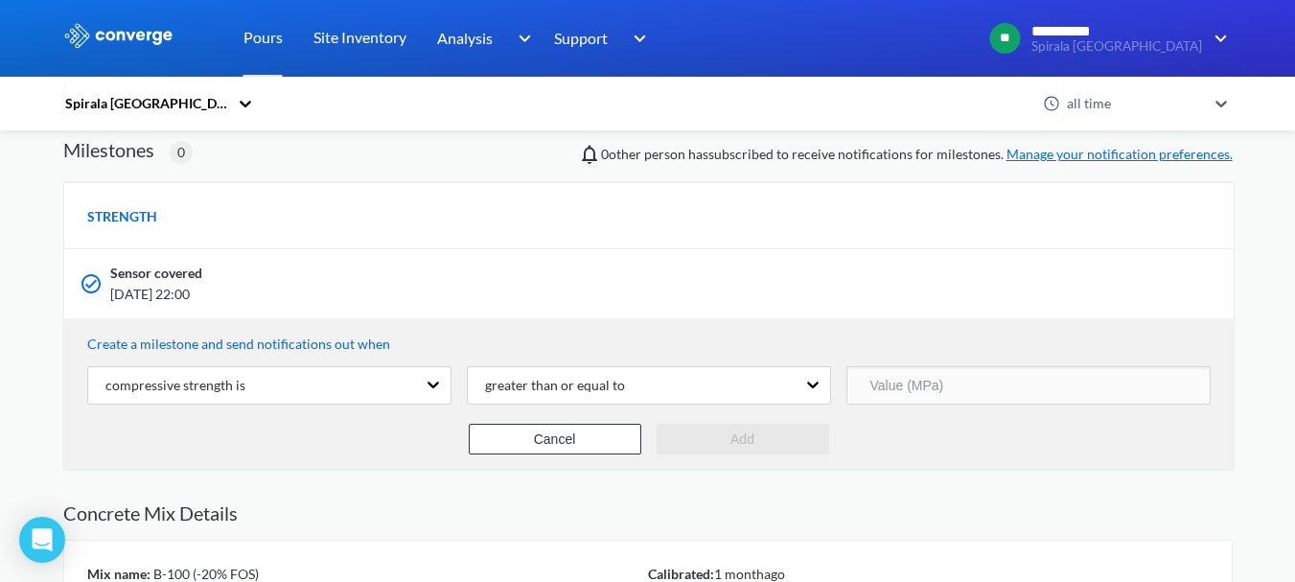
click at [970, 374] on input "number" at bounding box center [1029, 385] width 364 height 38
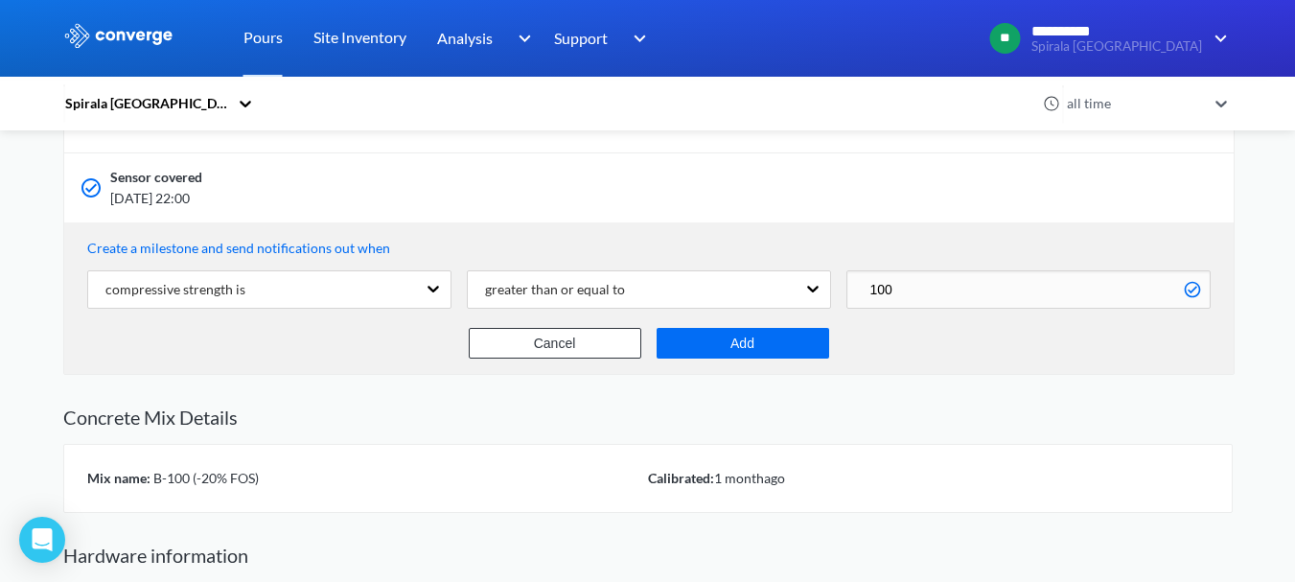
scroll to position [957630, 957744]
type input "100"
click at [788, 348] on button "Add" at bounding box center [743, 343] width 173 height 31
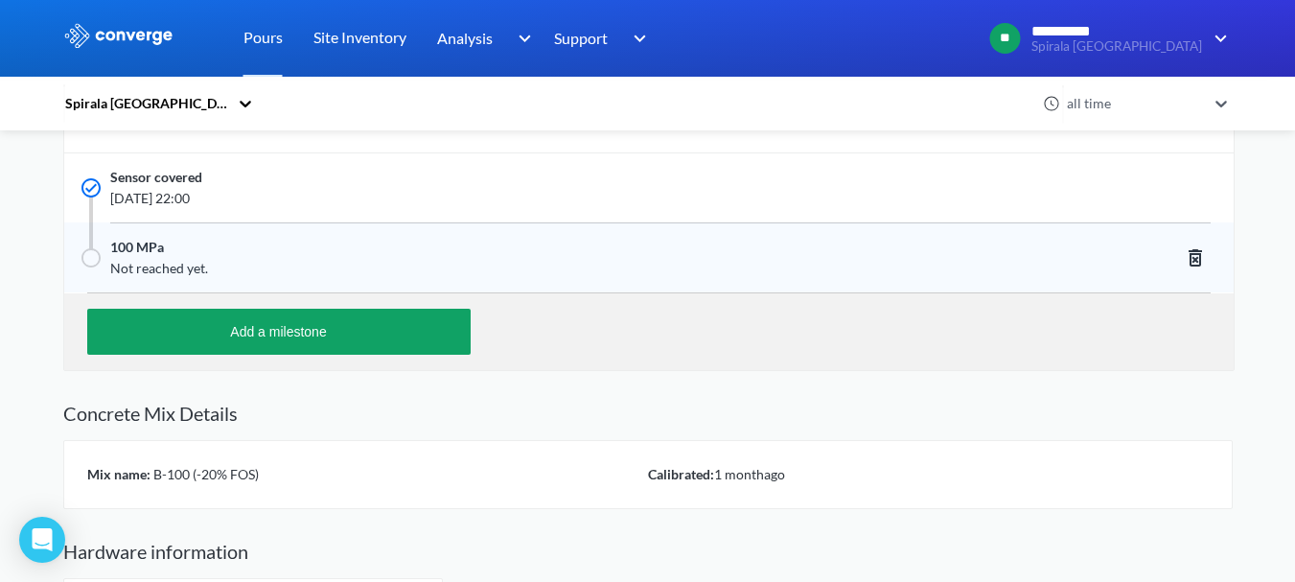
scroll to position [1279, 1170]
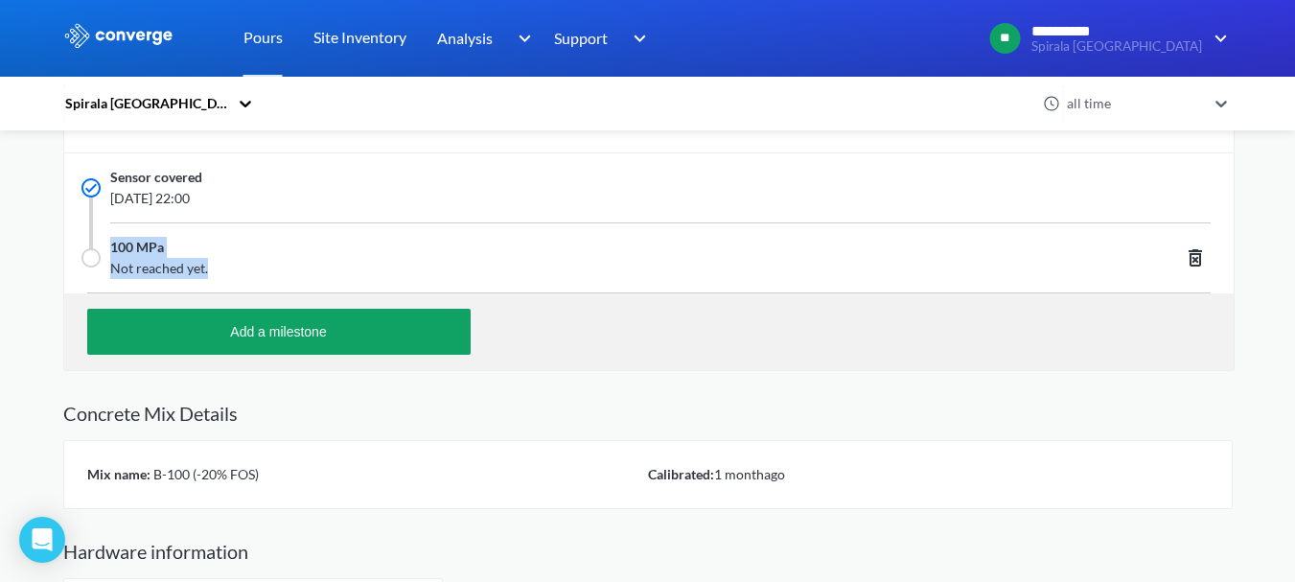
drag, startPoint x: 209, startPoint y: 261, endPoint x: 105, endPoint y: 269, distance: 104.9
click at [103, 269] on div "100 MPa Not reached yet." at bounding box center [649, 257] width 1170 height 69
click at [121, 269] on span "Not reached yet." at bounding box center [544, 268] width 869 height 21
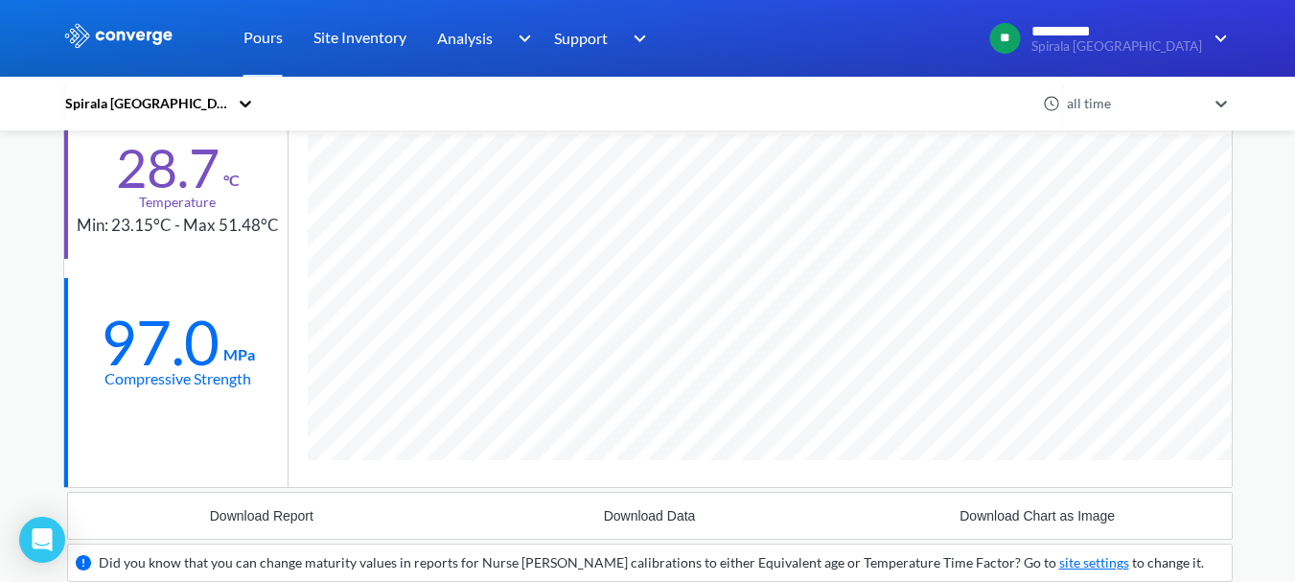
scroll to position [0, 0]
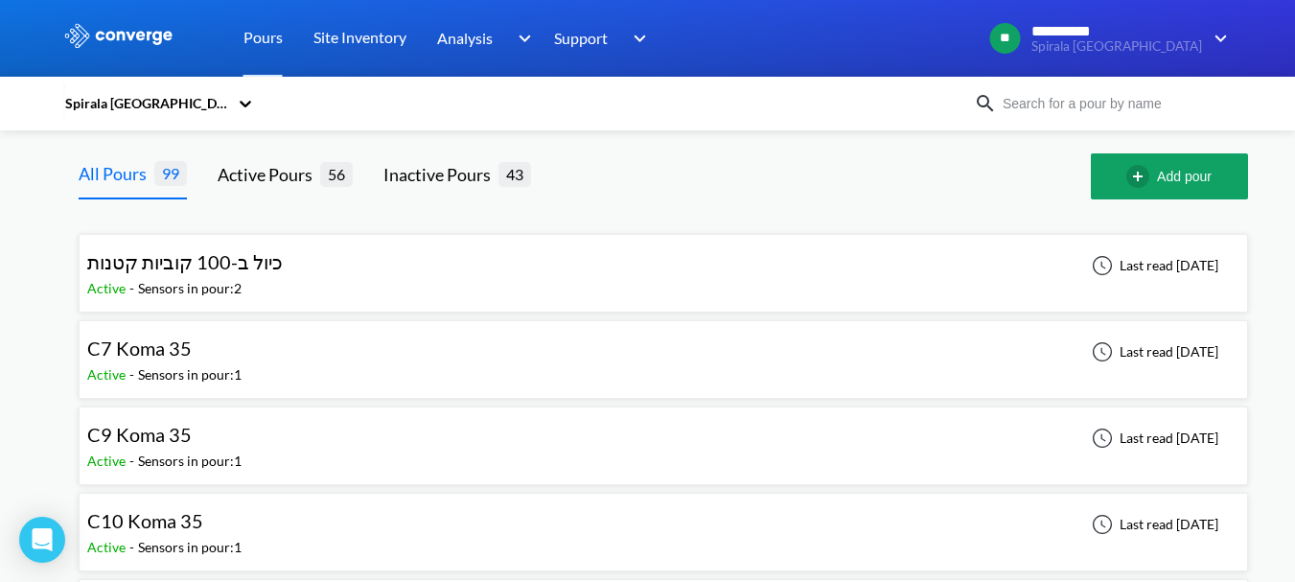
scroll to position [96, 0]
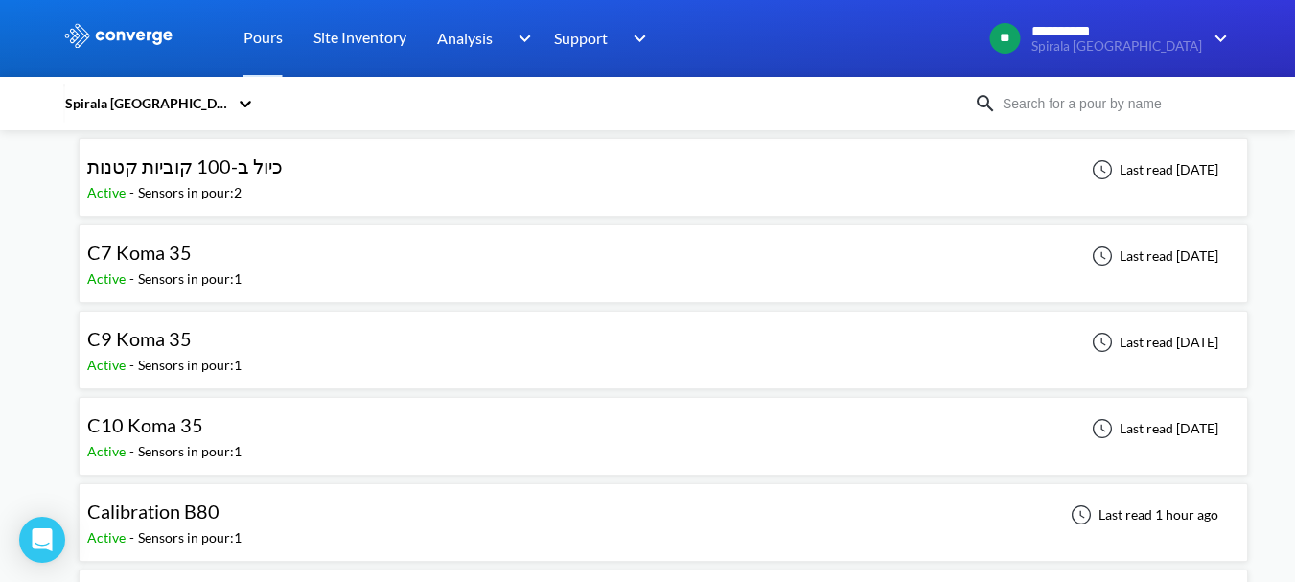
click at [237, 270] on div "Sensors in pour: 1" at bounding box center [190, 278] width 104 height 21
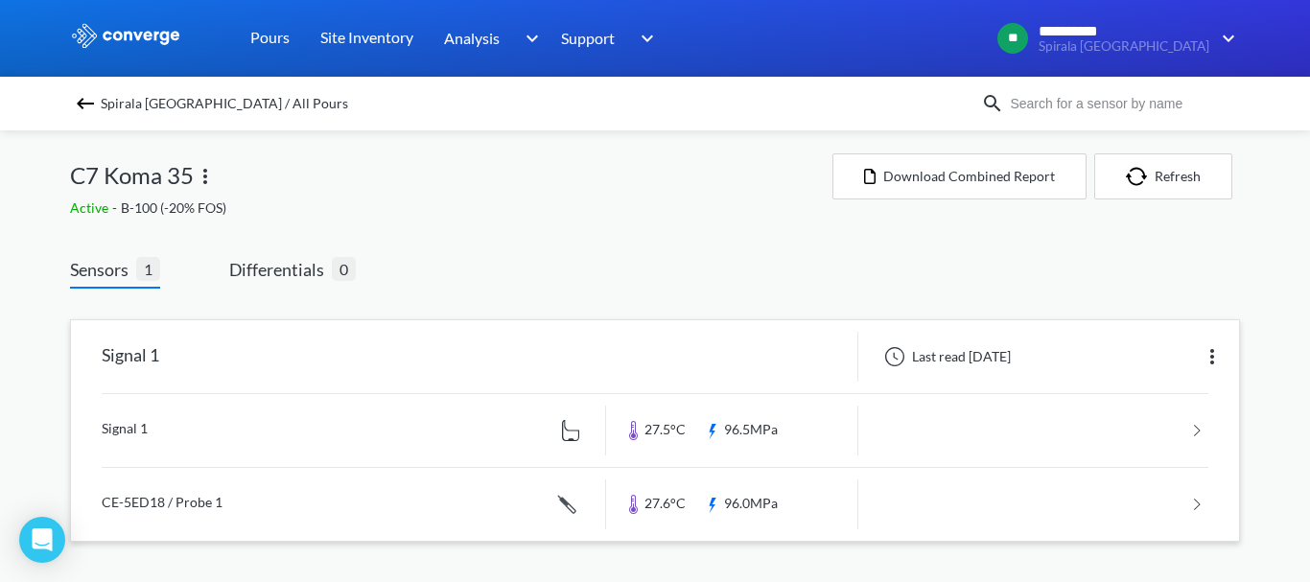
click at [729, 434] on link at bounding box center [655, 430] width 1107 height 73
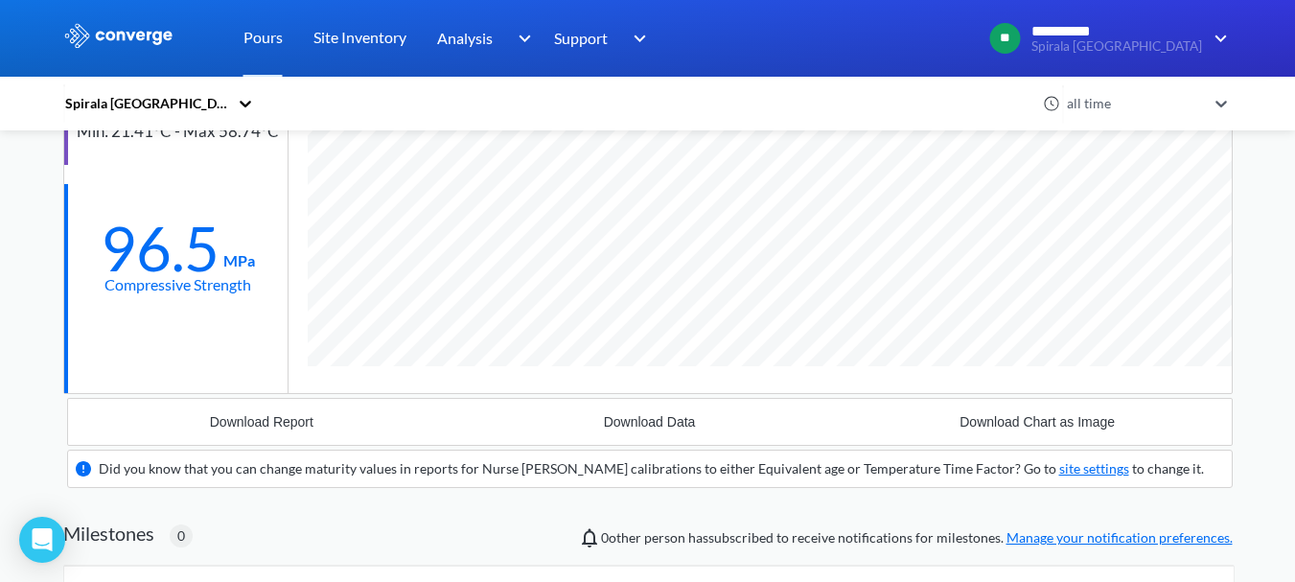
scroll to position [479, 0]
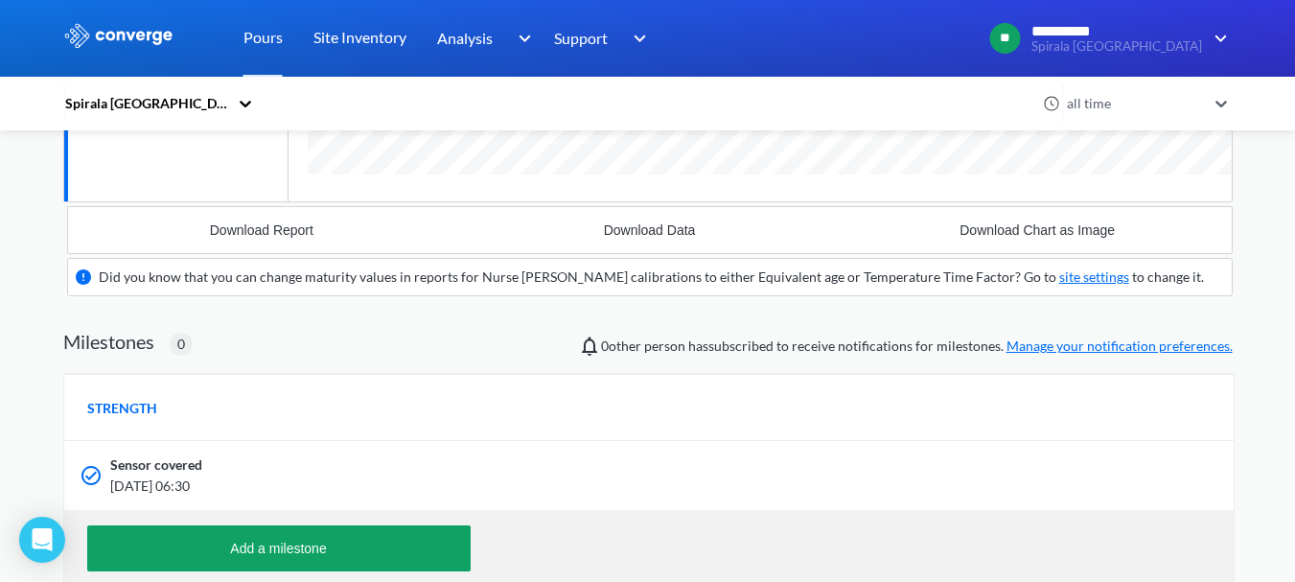
drag, startPoint x: 109, startPoint y: 483, endPoint x: 209, endPoint y: 478, distance: 99.8
click at [209, 478] on span "[DATE] 06:30" at bounding box center [544, 486] width 869 height 21
click at [250, 499] on div "Sensor covered [DATE] 06:30" at bounding box center [649, 475] width 1170 height 69
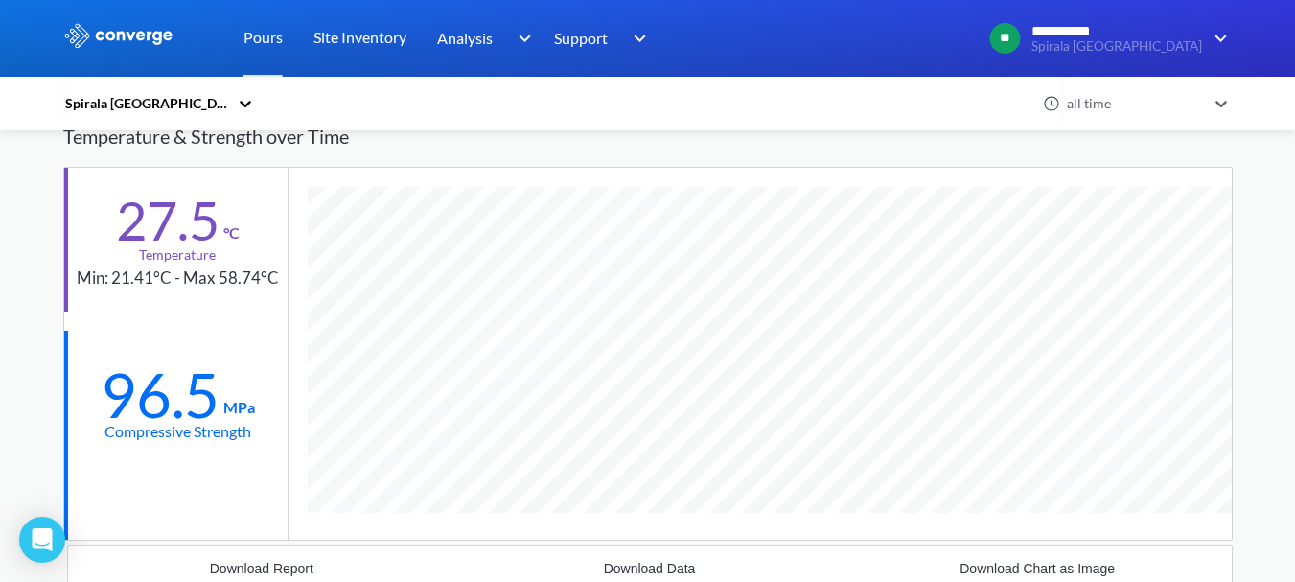
scroll to position [0, 0]
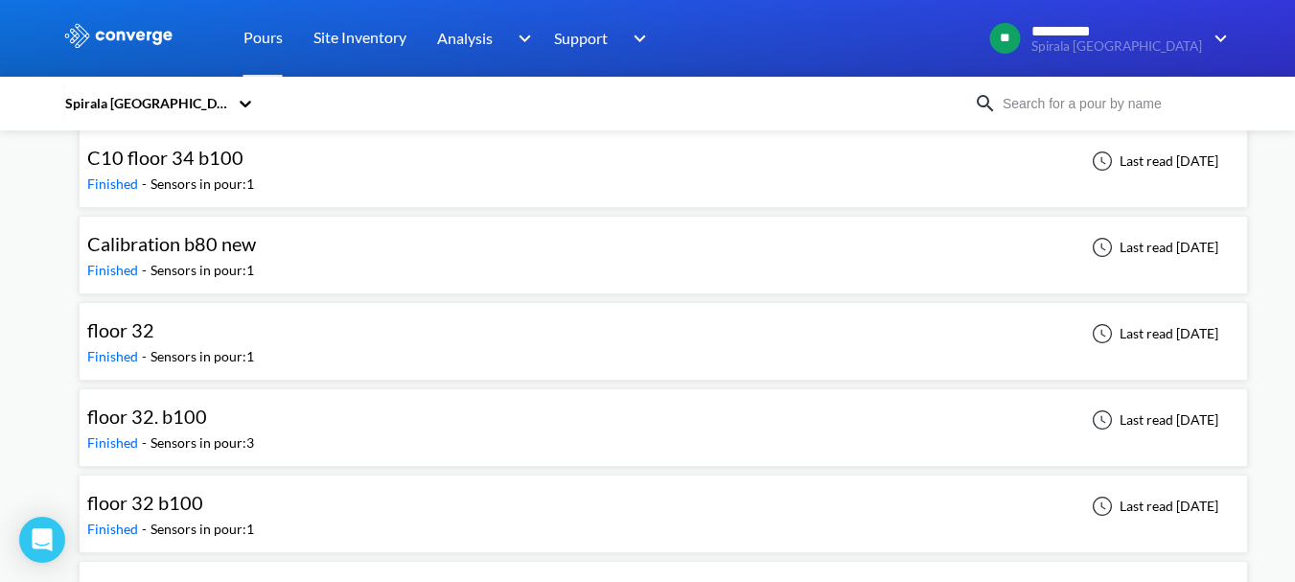
scroll to position [5082, 0]
